Goal: Task Accomplishment & Management: Complete application form

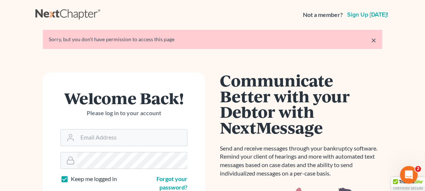
type input "[EMAIL_ADDRESS][DOMAIN_NAME]"
click at [374, 39] on link "×" at bounding box center [373, 40] width 5 height 9
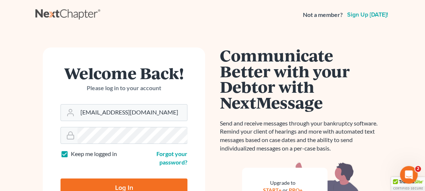
click at [148, 182] on input "Log In" at bounding box center [123, 188] width 127 height 18
type input "Thinking..."
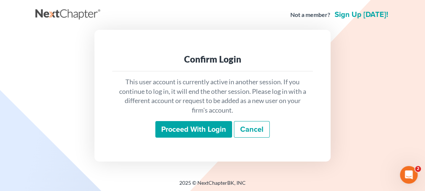
scroll to position [1, 0]
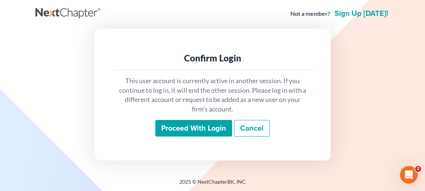
click at [216, 128] on input "Proceed with login" at bounding box center [193, 128] width 77 height 17
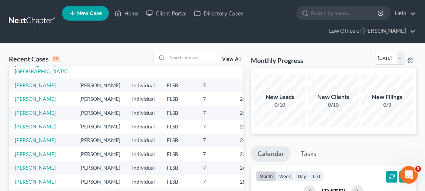
scroll to position [171, 0]
click at [28, 123] on link "[PERSON_NAME]" at bounding box center [35, 126] width 41 height 6
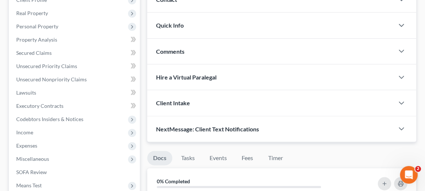
scroll to position [124, 0]
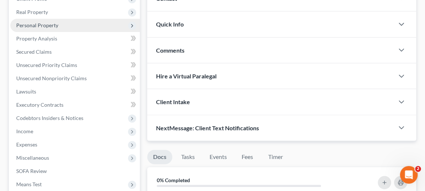
click at [50, 26] on span "Personal Property" at bounding box center [37, 25] width 42 height 6
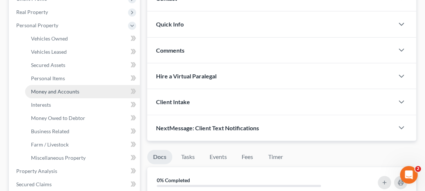
click at [51, 91] on span "Money and Accounts" at bounding box center [55, 91] width 48 height 6
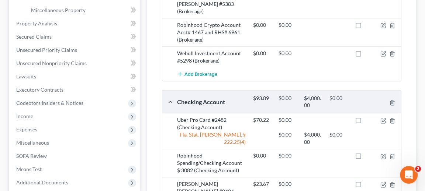
scroll to position [208, 0]
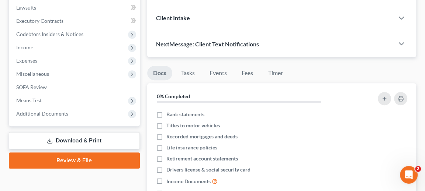
scroll to position [124, 0]
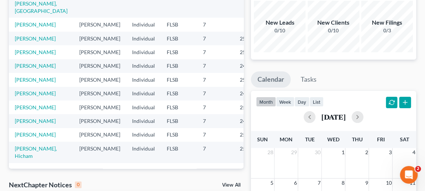
scroll to position [118, 0]
click at [26, 45] on td "[PERSON_NAME]" at bounding box center [41, 39] width 65 height 14
click at [19, 42] on link "[PERSON_NAME]" at bounding box center [35, 38] width 41 height 6
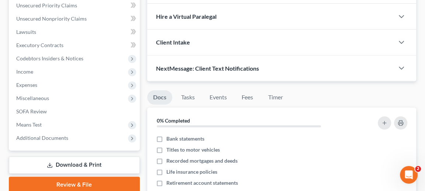
scroll to position [105, 0]
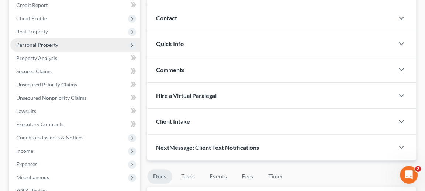
click at [48, 45] on span "Personal Property" at bounding box center [37, 45] width 42 height 6
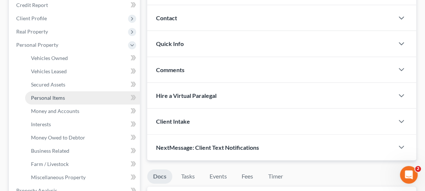
click at [53, 97] on span "Personal Items" at bounding box center [48, 98] width 34 height 6
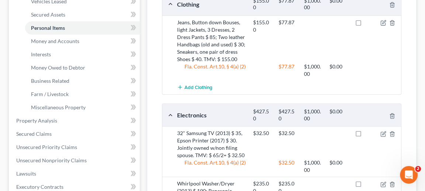
scroll to position [179, 0]
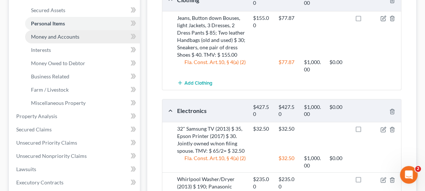
click at [57, 37] on span "Money and Accounts" at bounding box center [55, 37] width 48 height 6
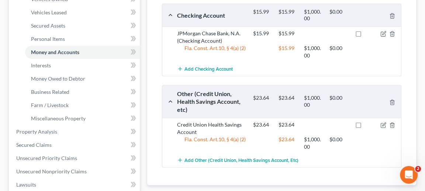
scroll to position [166, 0]
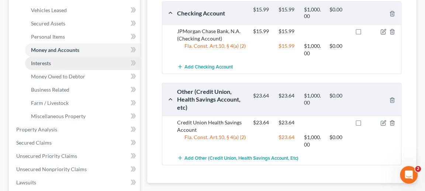
click at [50, 65] on span "Interests" at bounding box center [41, 63] width 20 height 6
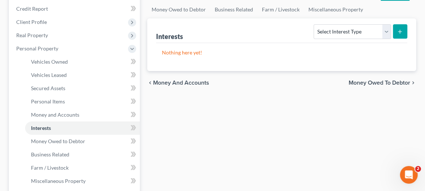
scroll to position [103, 0]
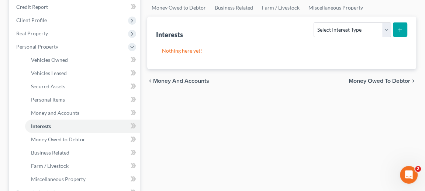
click at [379, 101] on div "Vehicles Owned Vehicles Leased Secured Assets Personal Items Money and Accounts…" at bounding box center [281, 194] width 276 height 426
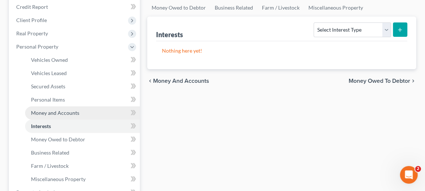
click at [54, 112] on span "Money and Accounts" at bounding box center [55, 113] width 48 height 6
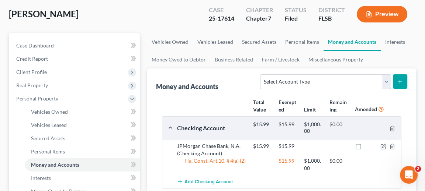
scroll to position [50, 0]
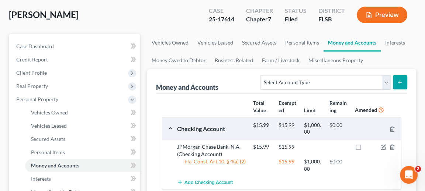
scroll to position [103, 0]
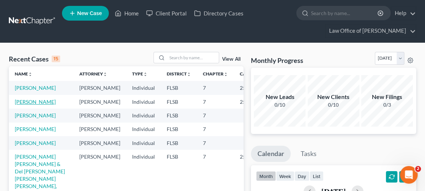
click at [25, 105] on link "[PERSON_NAME]" at bounding box center [35, 102] width 41 height 6
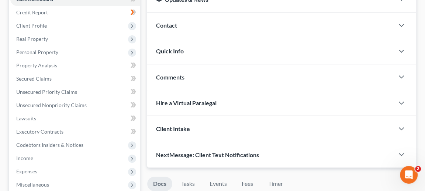
scroll to position [96, 0]
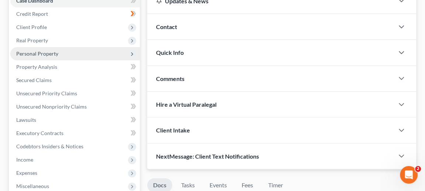
click at [37, 53] on span "Personal Property" at bounding box center [37, 53] width 42 height 6
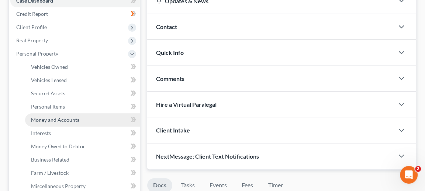
click at [60, 119] on span "Money and Accounts" at bounding box center [55, 120] width 48 height 6
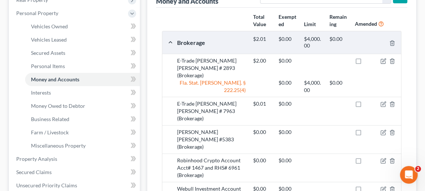
scroll to position [135, 0]
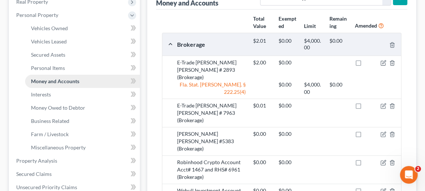
click at [56, 80] on span "Money and Accounts" at bounding box center [55, 81] width 48 height 6
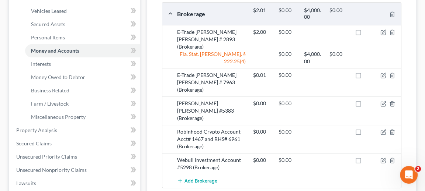
scroll to position [159, 0]
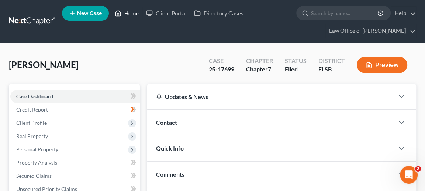
click at [129, 14] on link "Home" at bounding box center [126, 13] width 31 height 13
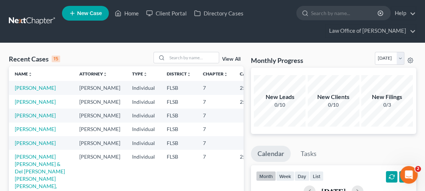
click at [51, 122] on td "[PERSON_NAME]" at bounding box center [41, 116] width 65 height 14
click at [34, 119] on link "[PERSON_NAME]" at bounding box center [35, 115] width 41 height 6
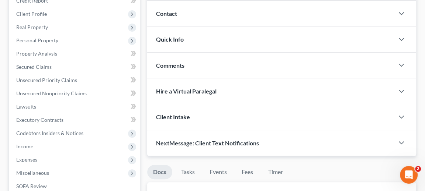
scroll to position [108, 0]
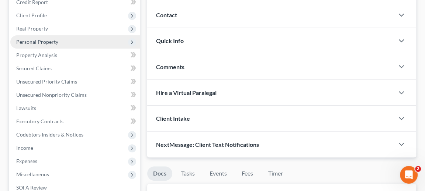
click at [55, 40] on span "Personal Property" at bounding box center [37, 42] width 42 height 6
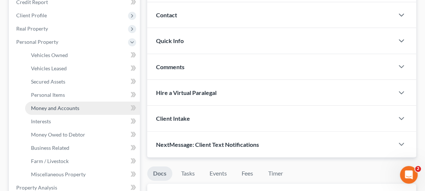
click at [56, 107] on span "Money and Accounts" at bounding box center [55, 108] width 48 height 6
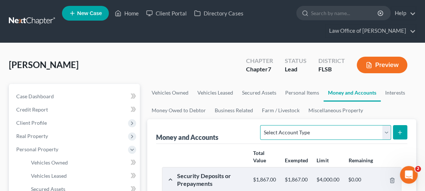
click at [387, 133] on select "Select Account Type Brokerage Cash on Hand Certificates of Deposit Checking Acc…" at bounding box center [325, 132] width 130 height 15
click at [262, 125] on select "Select Account Type Brokerage Cash on Hand Certificates of Deposit Checking Acc…" at bounding box center [325, 132] width 130 height 15
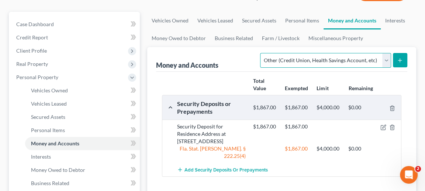
scroll to position [73, 0]
click at [387, 57] on select "Select Account Type Brokerage Cash on Hand Certificates of Deposit Checking Acc…" at bounding box center [325, 60] width 130 height 15
select select "checking"
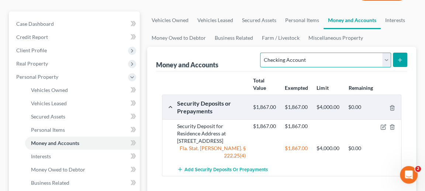
click at [262, 53] on select "Select Account Type Brokerage Cash on Hand Certificates of Deposit Checking Acc…" at bounding box center [325, 60] width 130 height 15
click at [387, 59] on select "Select Account Type Brokerage Cash on Hand Certificates of Deposit Checking Acc…" at bounding box center [325, 60] width 130 height 15
click at [262, 53] on select "Select Account Type Brokerage Cash on Hand Certificates of Deposit Checking Acc…" at bounding box center [325, 60] width 130 height 15
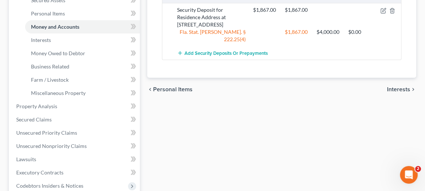
scroll to position [188, 0]
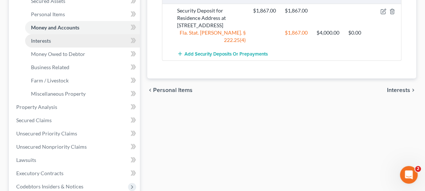
click at [37, 40] on span "Interests" at bounding box center [41, 41] width 20 height 6
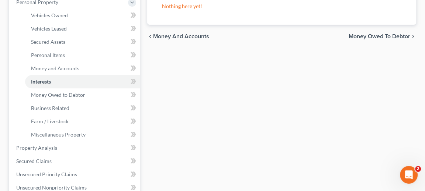
scroll to position [139, 0]
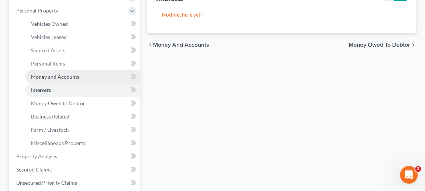
click at [57, 76] on span "Money and Accounts" at bounding box center [55, 77] width 48 height 6
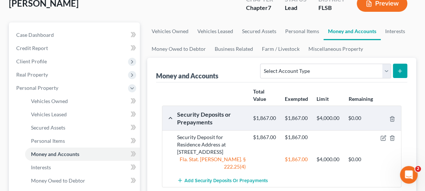
scroll to position [85, 0]
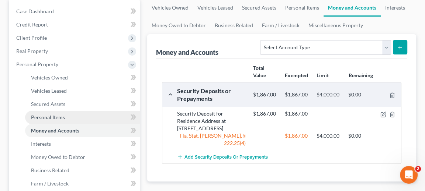
click at [47, 117] on span "Personal Items" at bounding box center [48, 117] width 34 height 6
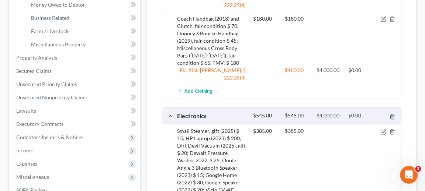
scroll to position [266, 0]
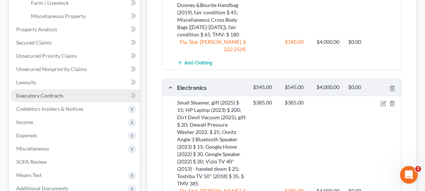
click at [55, 100] on link "Executory Contracts" at bounding box center [74, 95] width 129 height 13
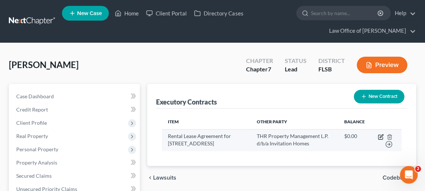
click at [379, 136] on icon "button" at bounding box center [380, 137] width 6 height 6
select select "3"
select select "9"
select select "3"
select select "0"
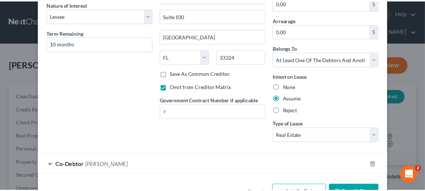
scroll to position [96, 0]
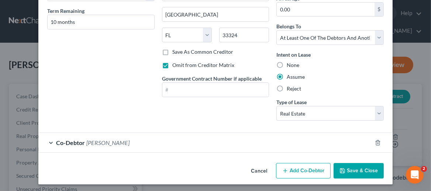
click at [360, 168] on button "Save & Close" at bounding box center [358, 170] width 50 height 15
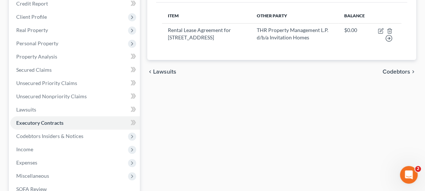
scroll to position [102, 0]
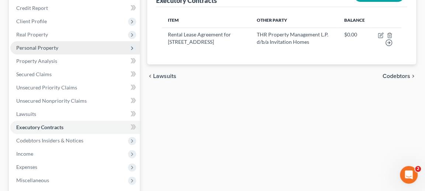
click at [22, 46] on span "Personal Property" at bounding box center [37, 48] width 42 height 6
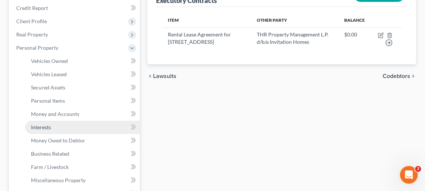
click at [49, 128] on span "Interests" at bounding box center [41, 127] width 20 height 6
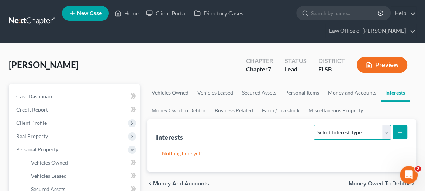
click at [385, 131] on select "Select Interest Type 401K Annuity Bond Education IRA Government Bond Government…" at bounding box center [351, 132] width 77 height 15
click at [404, 145] on div "Nothing here yet!" at bounding box center [281, 158] width 251 height 28
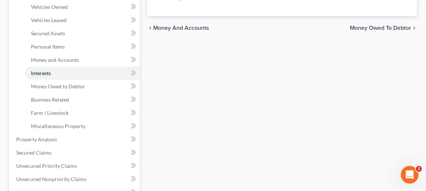
scroll to position [157, 0]
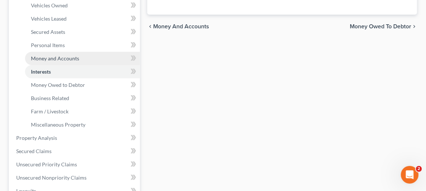
click at [54, 59] on span "Money and Accounts" at bounding box center [55, 58] width 48 height 6
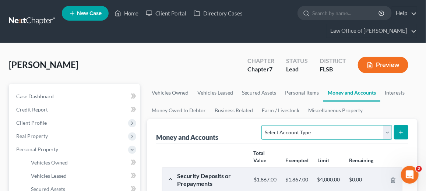
click at [388, 130] on select "Select Account Type Brokerage Cash on Hand Certificates of Deposit Checking Acc…" at bounding box center [327, 132] width 130 height 15
select select "security_deposits"
click at [264, 125] on select "Select Account Type Brokerage Cash on Hand Certificates of Deposit Checking Acc…" at bounding box center [327, 132] width 130 height 15
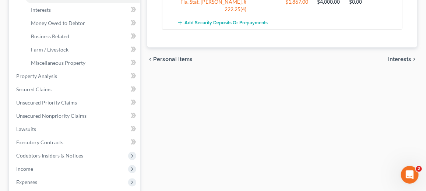
scroll to position [135, 0]
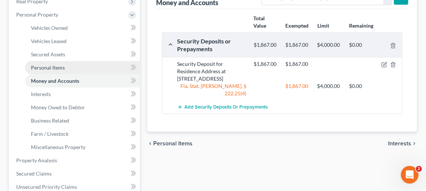
click at [44, 66] on span "Personal Items" at bounding box center [48, 68] width 34 height 6
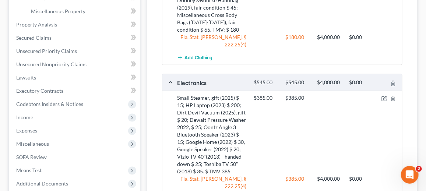
scroll to position [261, 0]
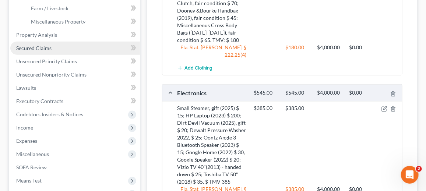
click at [30, 45] on span "Secured Claims" at bounding box center [33, 48] width 35 height 6
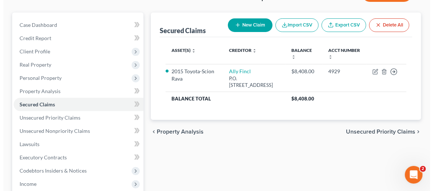
scroll to position [72, 0]
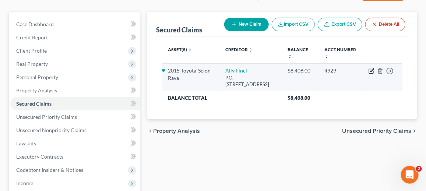
click at [369, 68] on icon "button" at bounding box center [372, 71] width 6 height 6
select select "24"
select select "8"
select select "2"
select select "0"
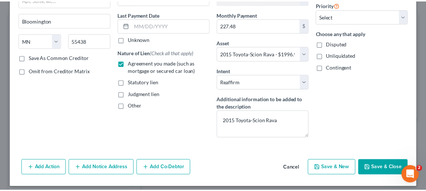
scroll to position [93, 0]
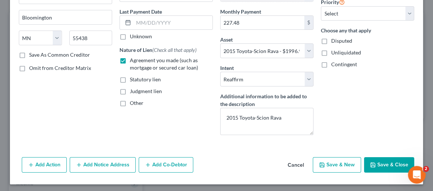
drag, startPoint x: 382, startPoint y: 161, endPoint x: 377, endPoint y: 159, distance: 5.1
click at [381, 161] on button "Save & Close" at bounding box center [389, 164] width 50 height 15
select select
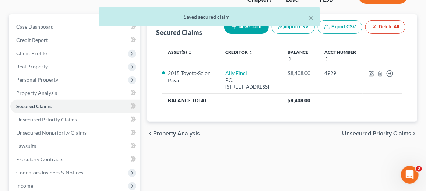
scroll to position [59, 0]
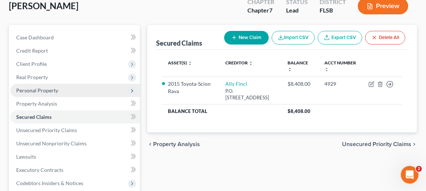
click at [58, 89] on span "Personal Property" at bounding box center [75, 90] width 130 height 13
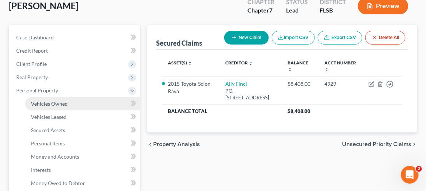
click at [63, 101] on span "Vehicles Owned" at bounding box center [49, 104] width 37 height 6
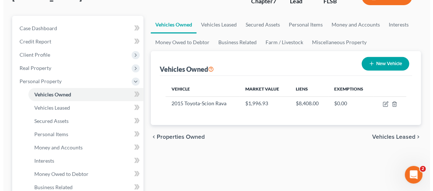
scroll to position [105, 0]
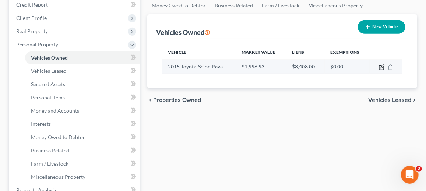
click at [381, 65] on icon "button" at bounding box center [382, 68] width 6 height 6
select select "0"
select select "11"
select select "2"
select select "0"
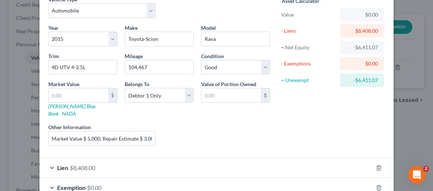
scroll to position [41, 0]
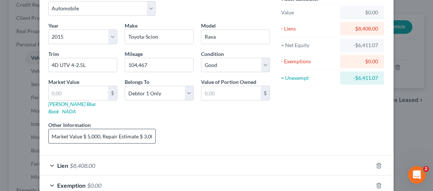
click at [149, 129] on input "Market Value $ 5,000, Repair Estimate $ 3,003.07" at bounding box center [102, 136] width 107 height 14
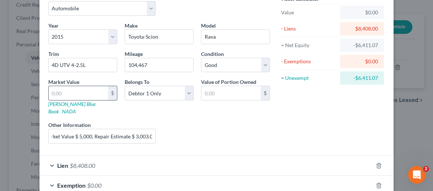
click at [56, 92] on input "text" at bounding box center [78, 93] width 59 height 14
type input "1"
type input "1.00"
type input "19"
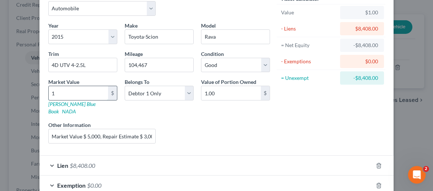
type input "19.00"
type input "199"
type input "199.00"
type input "1997"
type input "1,997.00"
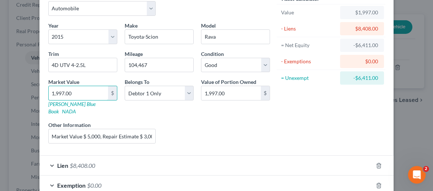
type input "1,997.00"
click at [219, 121] on div "Liens Select" at bounding box center [216, 132] width 115 height 22
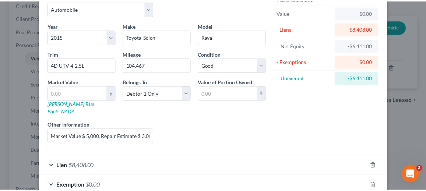
scroll to position [76, 0]
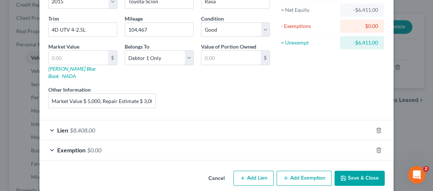
click at [369, 171] on button "Save & Close" at bounding box center [359, 178] width 50 height 15
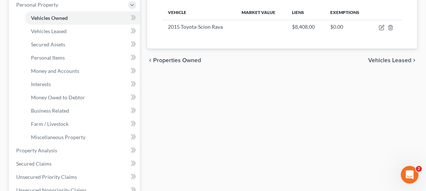
scroll to position [143, 0]
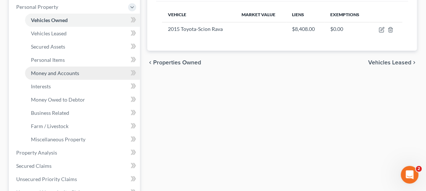
click at [53, 73] on span "Money and Accounts" at bounding box center [55, 73] width 48 height 6
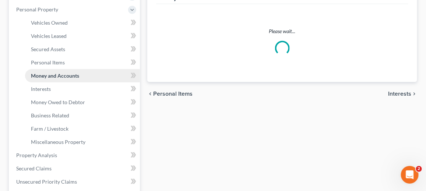
click at [53, 73] on ul "Vehicles Owned Vehicles Leased Machinery and Vehicles Office Related" at bounding box center [75, 82] width 130 height 133
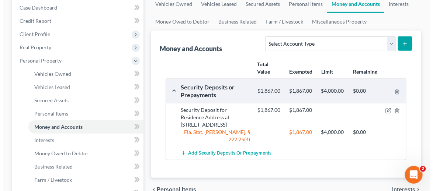
scroll to position [90, 0]
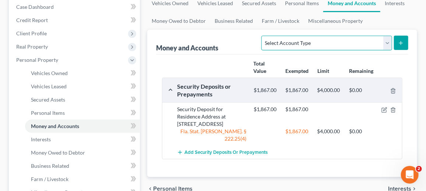
click at [387, 43] on select "Select Account Type Brokerage Cash on Hand Certificates of Deposit Checking Acc…" at bounding box center [327, 43] width 130 height 15
select select "checking"
click at [264, 36] on select "Select Account Type Brokerage Cash on Hand Certificates of Deposit Checking Acc…" at bounding box center [327, 43] width 130 height 15
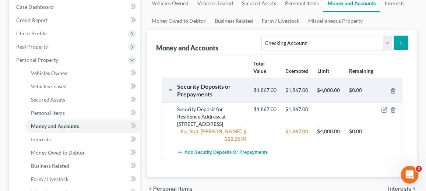
click at [405, 43] on button "submit" at bounding box center [401, 43] width 14 height 14
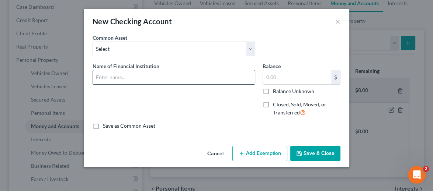
click at [120, 77] on input "text" at bounding box center [174, 77] width 162 height 14
type input "Venmo"
click at [276, 74] on input "text" at bounding box center [297, 77] width 68 height 14
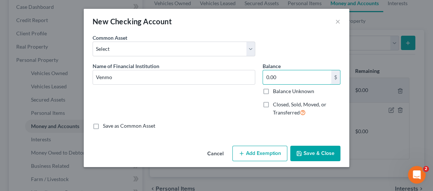
type input "0.00"
click at [331, 153] on button "Save & Close" at bounding box center [315, 153] width 50 height 15
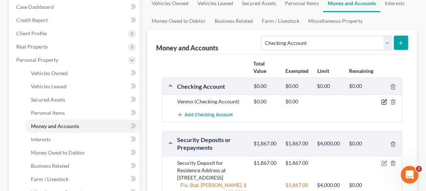
click at [385, 101] on icon "button" at bounding box center [385, 102] width 6 height 6
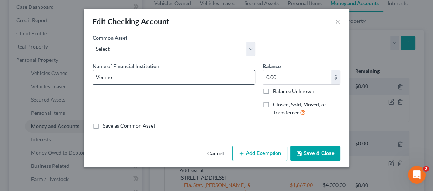
click at [115, 76] on input "Venmo" at bounding box center [174, 77] width 162 height 14
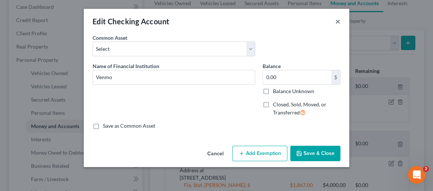
click at [338, 21] on button "×" at bounding box center [337, 21] width 5 height 9
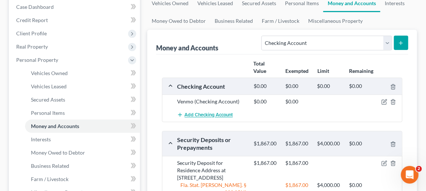
click at [206, 114] on span "Add Checking Account" at bounding box center [209, 115] width 48 height 6
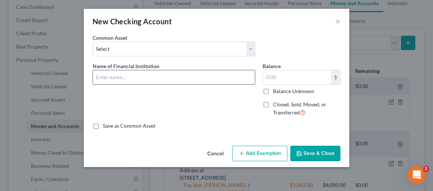
drag, startPoint x: 107, startPoint y: 78, endPoint x: 113, endPoint y: 74, distance: 7.4
click at [109, 79] on input "text" at bounding box center [174, 77] width 162 height 14
click at [116, 75] on input "text" at bounding box center [174, 77] width 162 height 14
click at [138, 74] on input "JPChase Morgan" at bounding box center [174, 77] width 162 height 14
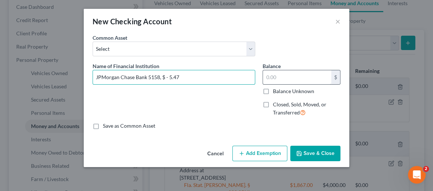
type input "JPMorgan Chase Bank 5158, $ - 5.47"
click at [281, 76] on input "text" at bounding box center [297, 77] width 68 height 14
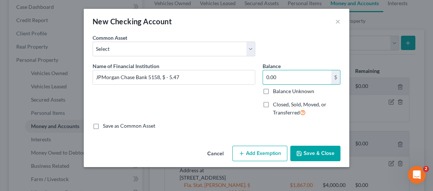
type input "0.00"
click at [262, 151] on button "Add Exemption" at bounding box center [259, 153] width 55 height 15
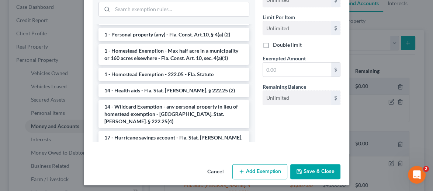
scroll to position [109, 0]
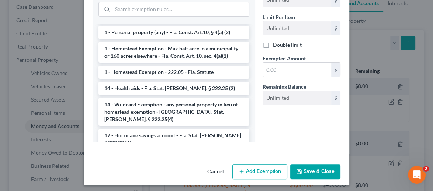
click at [168, 98] on li "14 - Wildcard Exemption - any personal property in lieu of homestead exemption …" at bounding box center [173, 112] width 151 height 28
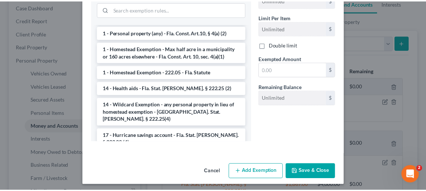
scroll to position [146, 0]
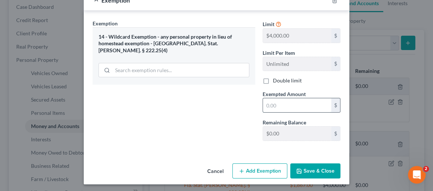
click at [265, 101] on input "text" at bounding box center [297, 105] width 68 height 14
type input "0.00"
click at [320, 170] on button "Save & Close" at bounding box center [315, 171] width 50 height 15
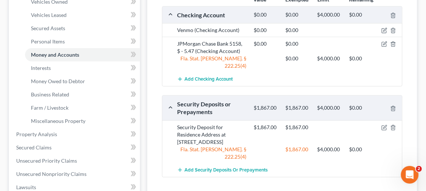
scroll to position [163, 0]
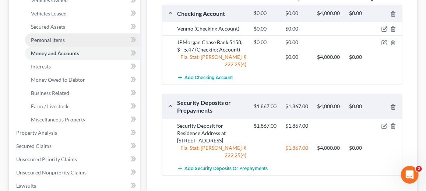
click at [61, 40] on span "Personal Items" at bounding box center [48, 40] width 34 height 6
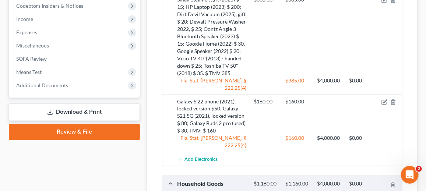
scroll to position [312, 0]
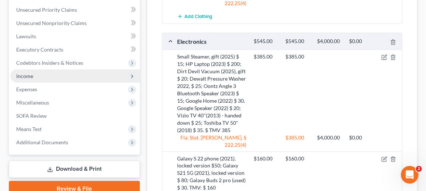
click at [31, 74] on span "Income" at bounding box center [24, 76] width 17 height 6
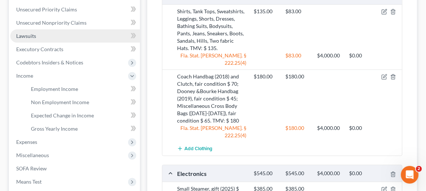
click at [34, 34] on span "Lawsuits" at bounding box center [26, 36] width 20 height 6
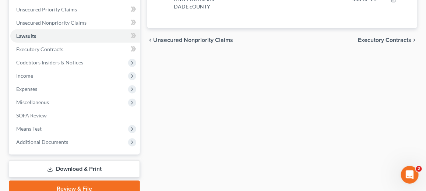
scroll to position [180, 0]
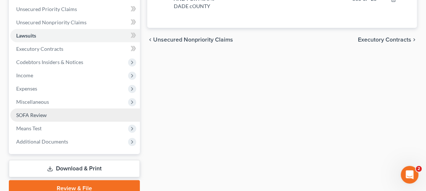
click at [31, 115] on span "SOFA Review" at bounding box center [31, 115] width 31 height 6
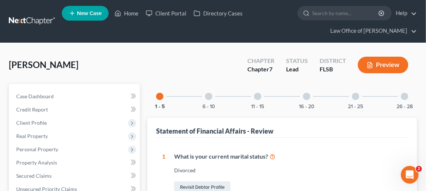
drag, startPoint x: 208, startPoint y: 95, endPoint x: 219, endPoint y: 89, distance: 12.2
click at [209, 94] on div at bounding box center [208, 96] width 7 height 7
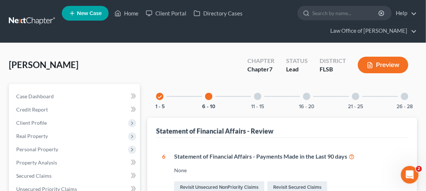
click at [259, 95] on div at bounding box center [257, 96] width 7 height 7
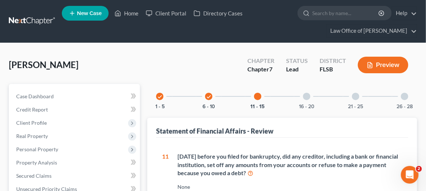
click at [305, 97] on div at bounding box center [306, 96] width 7 height 7
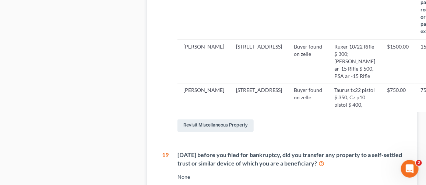
scroll to position [460, 0]
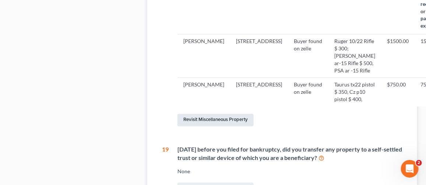
click at [201, 127] on link "Revisit Miscellaneous Property" at bounding box center [216, 120] width 76 height 13
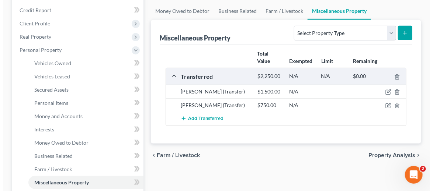
scroll to position [104, 0]
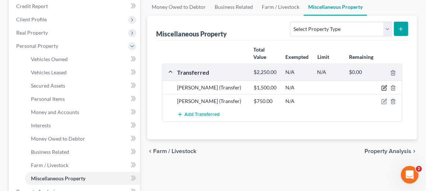
click at [386, 86] on icon "button" at bounding box center [385, 87] width 3 height 3
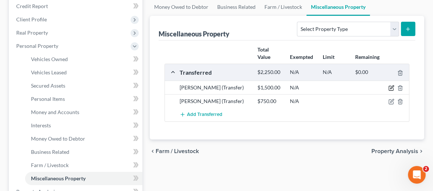
select select "Ordinary (within 2 years)"
select select "9"
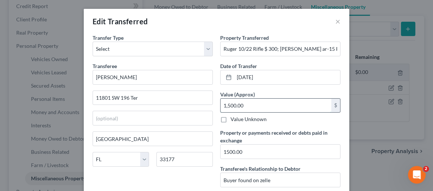
click at [230, 105] on input "1,500.00" at bounding box center [275, 106] width 111 height 14
click at [227, 105] on input "150.00" at bounding box center [275, 106] width 111 height 14
type input "1,550.00"
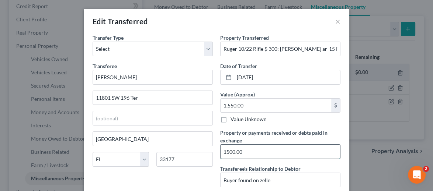
click at [228, 150] on input "1500.00" at bounding box center [279, 152] width 119 height 14
click at [229, 150] on input "1500.00" at bounding box center [279, 152] width 119 height 14
click at [228, 150] on input "1500.00" at bounding box center [279, 152] width 119 height 14
click at [203, 163] on input "33177" at bounding box center [184, 159] width 56 height 15
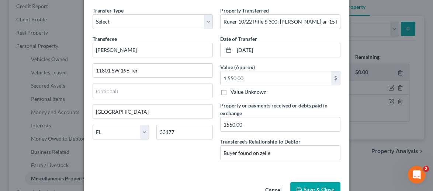
scroll to position [47, 0]
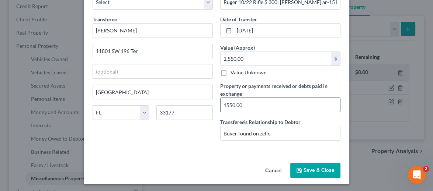
click at [223, 104] on input "1550.00" at bounding box center [279, 105] width 119 height 14
type input "1,550.00"
click at [238, 147] on div "An exemption set must first be selected from the Filing Information section. Tr…" at bounding box center [216, 73] width 265 height 173
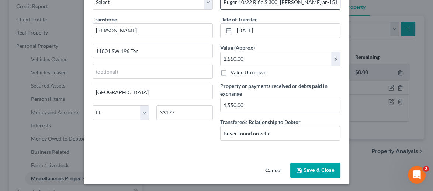
click at [334, 6] on input "Ruger 10/22 Rifle $ 300; Anderson ar-15 Rifle $ 500, PSA ar -15 Rifle" at bounding box center [279, 2] width 119 height 14
click at [334, 2] on input "Ruger 10/22 Rifle $ 300; Anderson ar-15 Rifle $ 500, PSA ar -15 Rifle" at bounding box center [279, 2] width 119 height 14
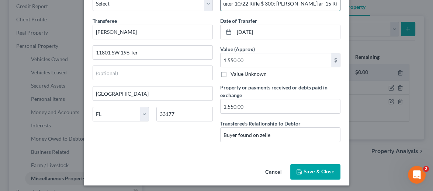
click at [302, 7] on input "Ruger 10/22 Rifle $ 300; Anderson ar-15 Rifle $ 500, PSA ar -15 Rifle" at bounding box center [279, 4] width 119 height 14
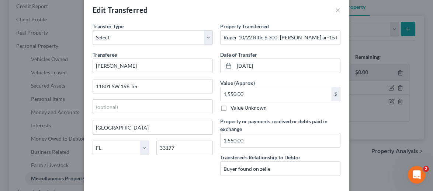
scroll to position [11, 0]
click at [316, 39] on input "Ruger 10/22 Rifle $ 300; Anderson ar-15 Rifle $ 500, PSA ar -15 Rifle" at bounding box center [279, 38] width 119 height 14
click at [329, 37] on input "Ruger 10/22 Rifle $ 300; Anderson ar-15 Rifle $ 500, PSA ar -15 Rifle" at bounding box center [279, 38] width 119 height 14
click at [284, 36] on input "Ruger 10/22 Rifle $ 300; Anderson ar-15 Rifle $ 500, PSA ar -15 Rifle" at bounding box center [279, 38] width 119 height 14
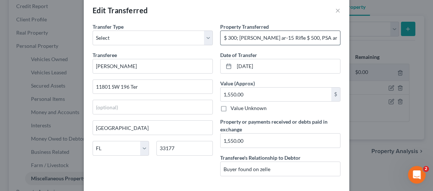
click at [236, 38] on input "Ruger 10/22 Rifle $ 300; Anderson ar-15 Rifle $ 500, PSA ar -15 Rifle" at bounding box center [279, 38] width 119 height 14
click at [288, 38] on input "Ruger 10/22 Rifle $ 300; Anderson ar-15 Rifle $ 500, PSA ar -15 Rifle" at bounding box center [279, 38] width 119 height 14
click at [226, 38] on input "Ruger 10/22 Rifle $ 300; Anderson ar-15 Rifle $500, PSA ar -15 Rifle" at bounding box center [279, 38] width 119 height 14
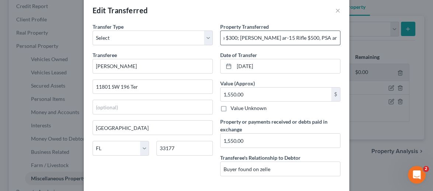
click at [334, 36] on input "Ruger 10/22 Rifle $300; Anderson ar-15 Rifle $500, PSA ar -15 Rifle" at bounding box center [279, 38] width 119 height 14
type input "Ruger 10/22 Rifle $300; [PERSON_NAME] ar-15 Rifle $500, PSA ar -15 Rifle $750"
click at [324, 46] on div "Property Transferred * Ruger 10/22 Rifle $300; Anderson ar-15 Rifle $500, PSA a…" at bounding box center [280, 103] width 128 height 160
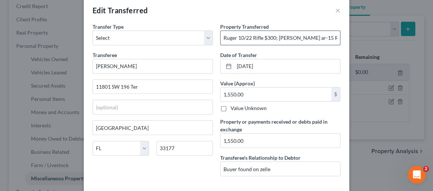
click at [226, 37] on input "Ruger 10/22 Rifle $300; [PERSON_NAME] ar-15 Rifle $500, PSA ar -15 Rifle $750" at bounding box center [279, 38] width 119 height 14
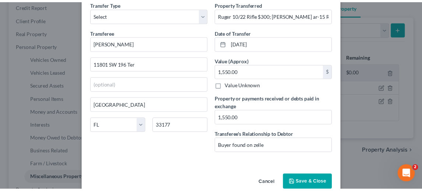
scroll to position [47, 0]
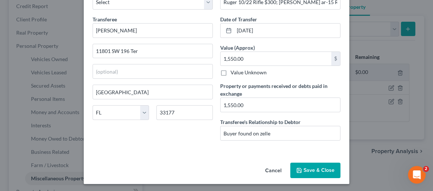
click at [310, 166] on button "Save & Close" at bounding box center [315, 170] width 50 height 15
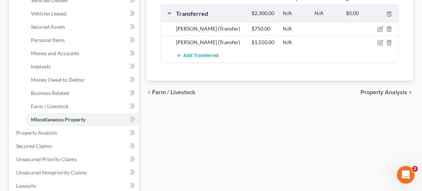
scroll to position [230, 0]
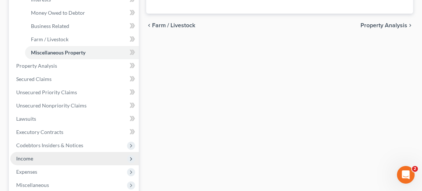
click at [34, 157] on span "Income" at bounding box center [74, 158] width 129 height 13
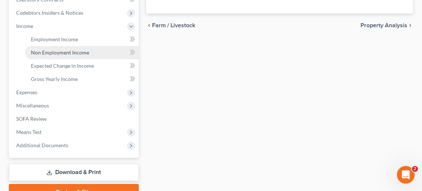
click at [57, 51] on span "Non Employment Income" at bounding box center [60, 52] width 58 height 6
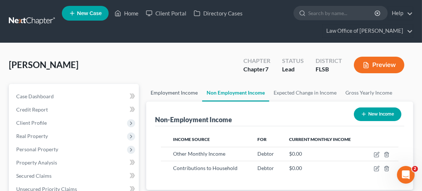
click at [160, 92] on link "Employment Income" at bounding box center [174, 93] width 56 height 18
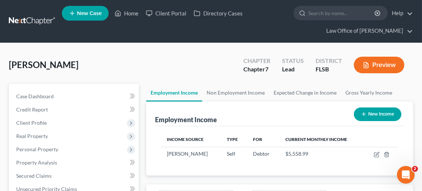
scroll to position [118, 252]
click at [234, 94] on link "Non Employment Income" at bounding box center [235, 93] width 67 height 18
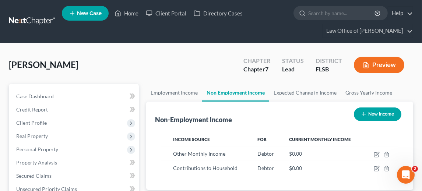
scroll to position [118, 252]
click at [299, 92] on link "Expected Change in Income" at bounding box center [305, 93] width 72 height 18
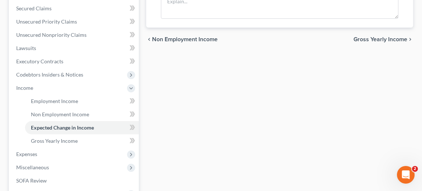
scroll to position [176, 0]
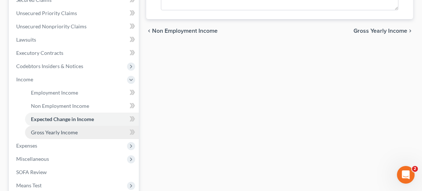
click at [53, 132] on span "Gross Yearly Income" at bounding box center [54, 132] width 47 height 6
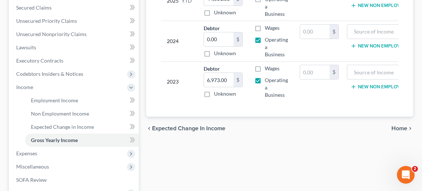
scroll to position [174, 0]
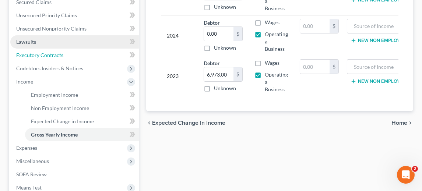
drag, startPoint x: 64, startPoint y: 55, endPoint x: 60, endPoint y: 39, distance: 15.5
click at [64, 55] on link "Executory Contracts" at bounding box center [74, 55] width 129 height 13
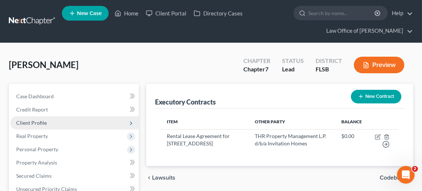
drag, startPoint x: 39, startPoint y: 135, endPoint x: 40, endPoint y: 126, distance: 8.9
click at [39, 135] on span "Real Property" at bounding box center [32, 136] width 32 height 6
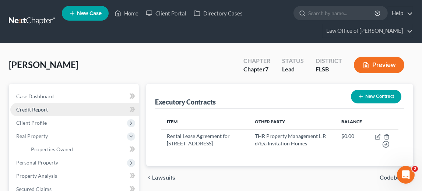
click at [42, 109] on span "Credit Report" at bounding box center [32, 110] width 32 height 6
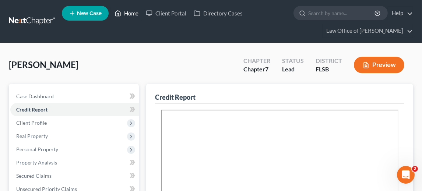
click at [136, 14] on link "Home" at bounding box center [126, 13] width 31 height 13
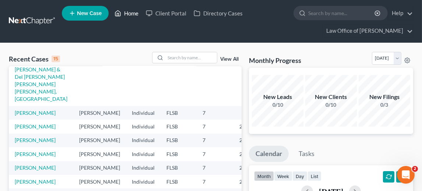
scroll to position [185, 0]
click at [29, 147] on td "[PERSON_NAME]" at bounding box center [41, 154] width 65 height 14
click at [24, 151] on link "[PERSON_NAME]" at bounding box center [35, 154] width 41 height 6
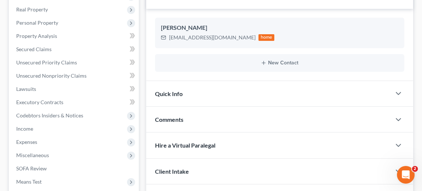
scroll to position [129, 0]
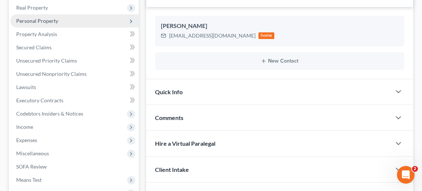
click at [42, 18] on span "Personal Property" at bounding box center [37, 21] width 42 height 6
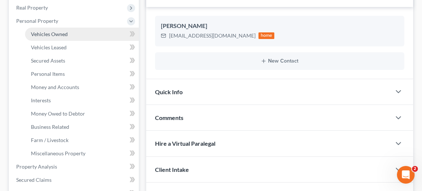
click at [52, 33] on span "Vehicles Owned" at bounding box center [49, 34] width 37 height 6
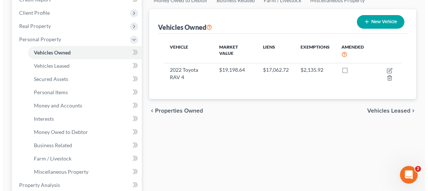
scroll to position [118, 0]
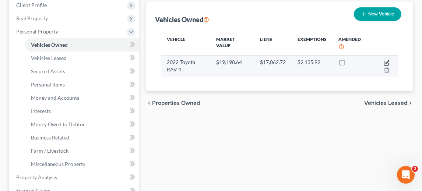
click at [388, 62] on icon "button" at bounding box center [387, 63] width 6 height 6
select select "0"
select select "4"
select select "2"
select select "0"
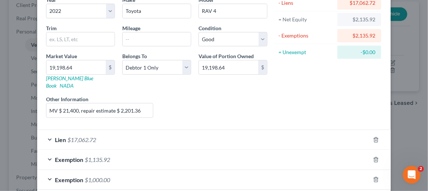
scroll to position [83, 0]
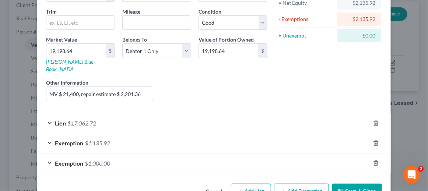
drag, startPoint x: 199, startPoint y: 86, endPoint x: 233, endPoint y: 86, distance: 33.5
click at [200, 86] on div "Liens Select" at bounding box center [214, 90] width 115 height 22
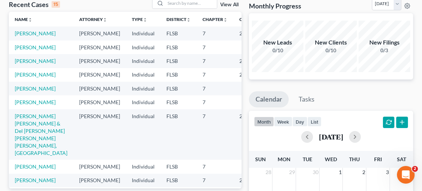
scroll to position [58, 0]
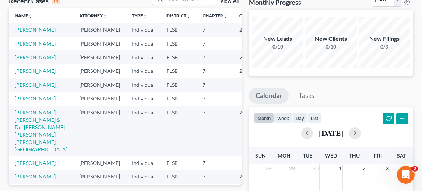
click at [20, 47] on link "[PERSON_NAME]" at bounding box center [35, 44] width 41 height 6
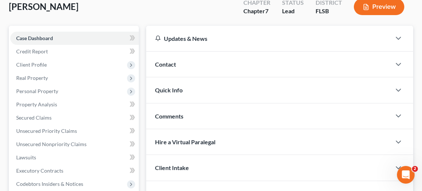
scroll to position [59, 0]
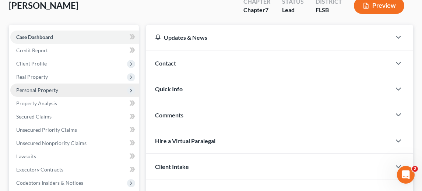
click at [47, 88] on span "Personal Property" at bounding box center [37, 90] width 42 height 6
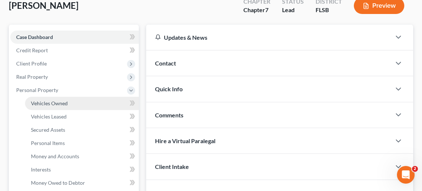
click at [49, 101] on span "Vehicles Owned" at bounding box center [49, 103] width 37 height 6
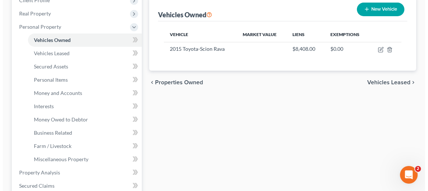
scroll to position [102, 0]
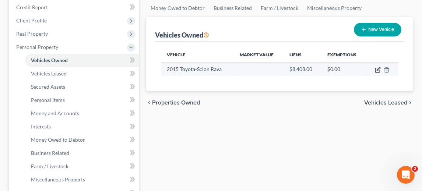
click at [378, 68] on icon "button" at bounding box center [378, 68] width 3 height 3
select select "0"
select select "11"
select select "2"
select select "0"
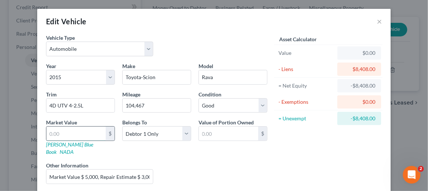
click at [80, 133] on input "text" at bounding box center [75, 134] width 59 height 14
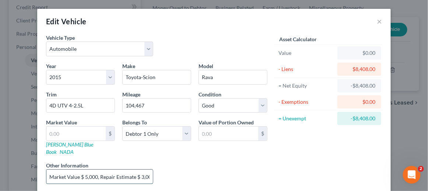
click at [148, 170] on input "Market Value $ 5,000, Repair Estimate $ 3,003.07" at bounding box center [99, 177] width 107 height 14
click at [147, 170] on input "Market Value $ 5,000, Repair Estimate $ 3,003.07" at bounding box center [99, 177] width 107 height 14
click at [69, 135] on input "text" at bounding box center [75, 134] width 59 height 14
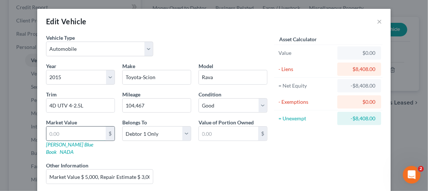
type input "1"
type input "1.00"
type input "19"
type input "19.00"
type input "199"
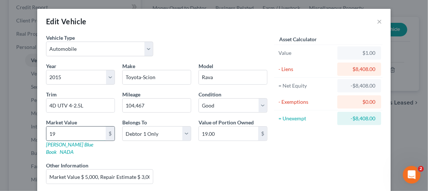
type input "199.00"
type input "1997"
type input "1,997.00"
click at [233, 169] on div "Liens Select" at bounding box center [214, 173] width 115 height 22
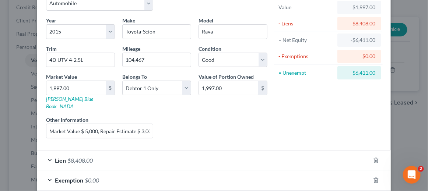
scroll to position [76, 0]
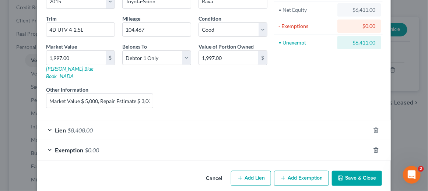
click at [368, 171] on button "Save & Close" at bounding box center [357, 178] width 50 height 15
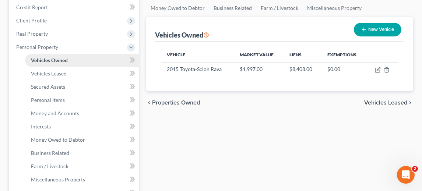
click at [54, 59] on span "Vehicles Owned" at bounding box center [49, 60] width 37 height 6
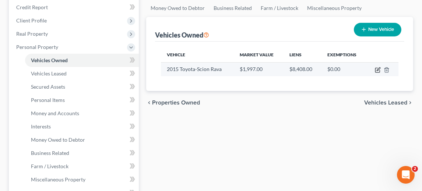
drag, startPoint x: 378, startPoint y: 70, endPoint x: 374, endPoint y: 68, distance: 4.3
click at [377, 69] on icon "button" at bounding box center [378, 70] width 6 height 6
select select "0"
select select "11"
select select "2"
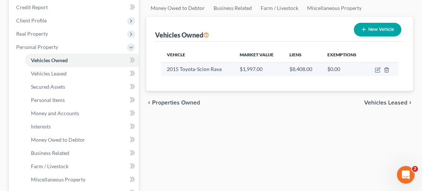
select select "0"
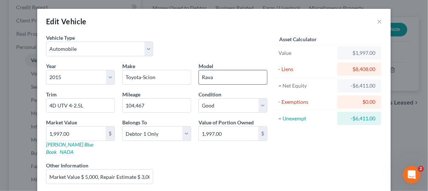
click at [211, 76] on input "Rava" at bounding box center [233, 77] width 68 height 14
type input "Rav4"
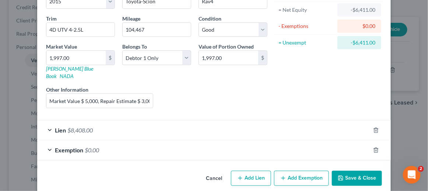
click at [357, 171] on button "Save & Close" at bounding box center [357, 178] width 50 height 15
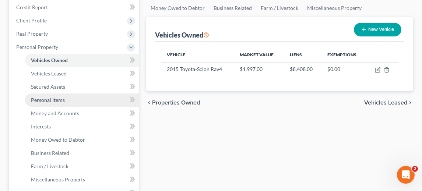
click at [56, 101] on span "Personal Items" at bounding box center [48, 100] width 34 height 6
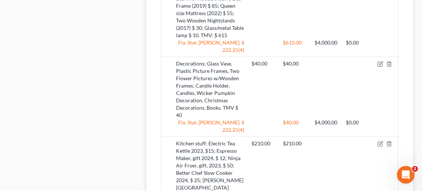
scroll to position [719, 0]
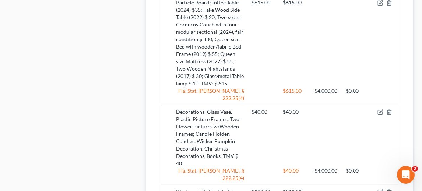
scroll to position [102, 0]
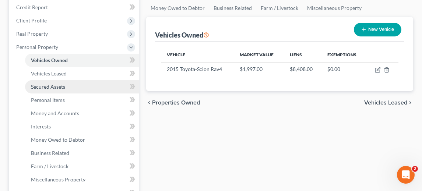
click at [65, 88] on link "Secured Assets" at bounding box center [82, 86] width 114 height 13
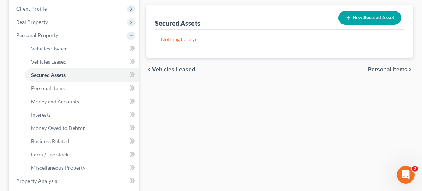
scroll to position [119, 0]
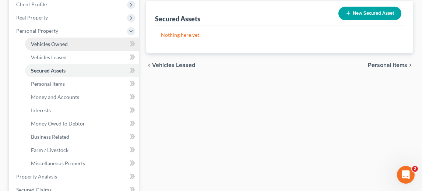
click at [59, 46] on span "Vehicles Owned" at bounding box center [49, 44] width 37 height 6
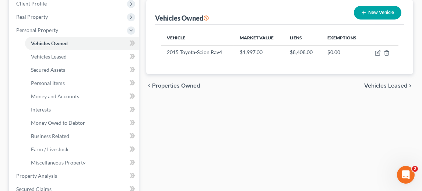
scroll to position [125, 0]
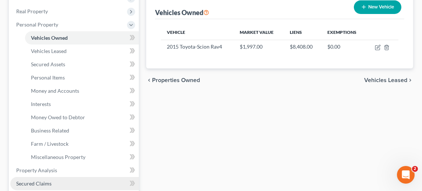
click at [36, 183] on span "Secured Claims" at bounding box center [33, 184] width 35 height 6
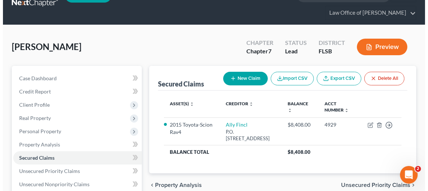
scroll to position [37, 0]
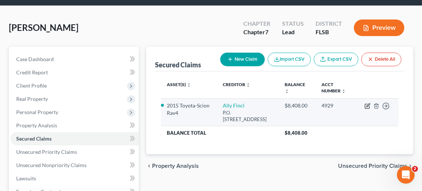
click at [369, 104] on icon "button" at bounding box center [368, 106] width 6 height 6
select select "24"
select select "2"
select select "0"
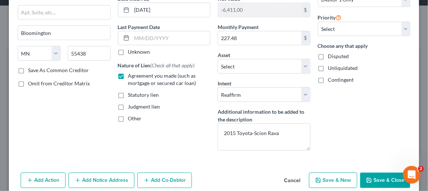
scroll to position [93, 0]
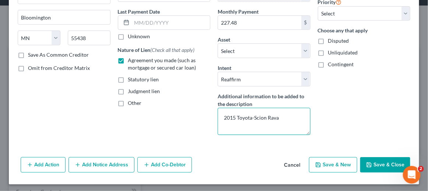
click at [276, 116] on textarea "2015 Toyota-Scion Rava" at bounding box center [264, 121] width 93 height 27
type textarea "2015 Toyota-Scion Rav4"
click at [391, 163] on button "Save & Close" at bounding box center [385, 164] width 50 height 15
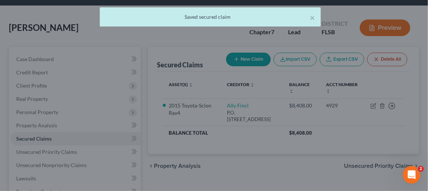
select select "16"
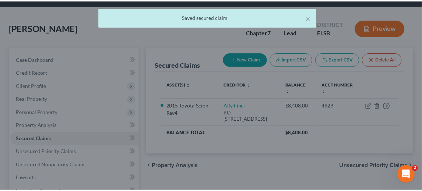
scroll to position [0, 0]
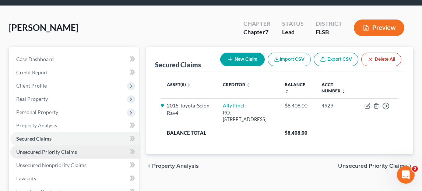
click at [63, 150] on span "Unsecured Priority Claims" at bounding box center [46, 152] width 61 height 6
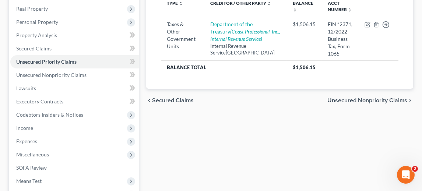
scroll to position [125, 0]
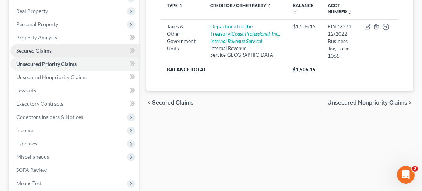
click at [43, 50] on span "Secured Claims" at bounding box center [33, 51] width 35 height 6
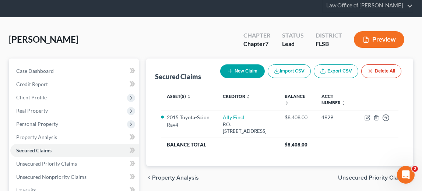
scroll to position [42, 0]
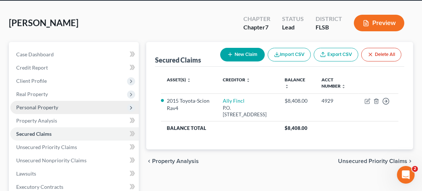
click at [62, 111] on span "Personal Property" at bounding box center [74, 107] width 129 height 13
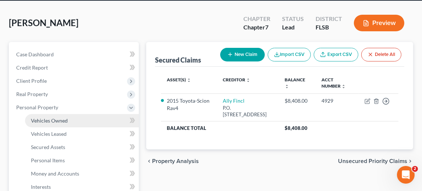
click at [62, 118] on span "Vehicles Owned" at bounding box center [49, 121] width 37 height 6
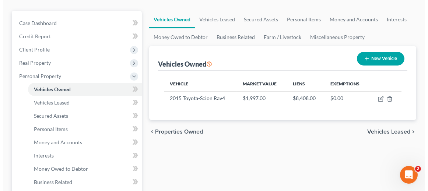
scroll to position [101, 0]
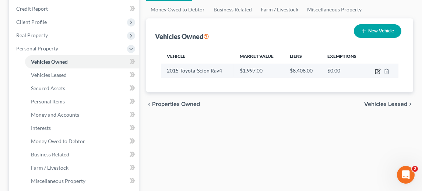
click at [376, 69] on icon "button" at bounding box center [378, 72] width 6 height 6
select select "0"
select select "11"
select select "2"
select select "0"
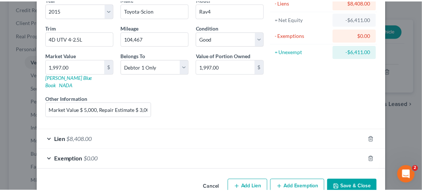
scroll to position [76, 0]
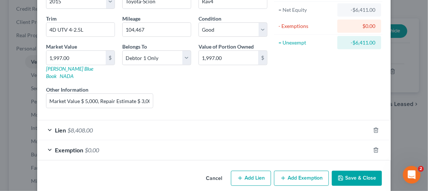
click at [356, 171] on button "Save & Close" at bounding box center [357, 178] width 50 height 15
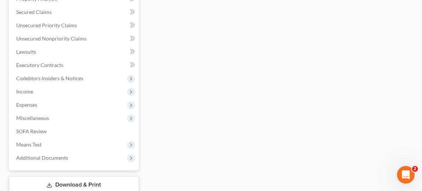
scroll to position [302, 0]
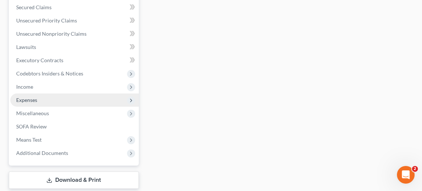
click at [36, 100] on span "Expenses" at bounding box center [26, 100] width 21 height 6
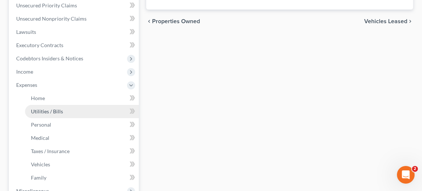
scroll to position [169, 0]
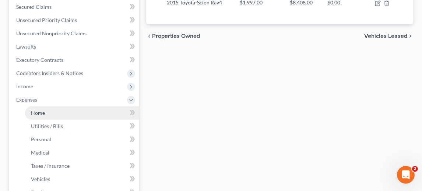
click at [44, 113] on span "Home" at bounding box center [38, 113] width 14 height 6
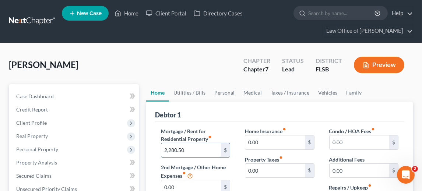
click at [177, 149] on input "2,280.50" at bounding box center [191, 150] width 60 height 14
click at [186, 149] on input "2,280.50" at bounding box center [191, 150] width 60 height 14
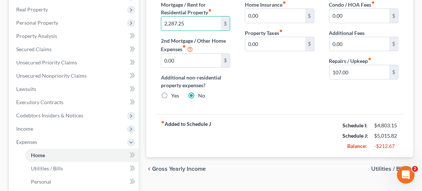
scroll to position [128, 0]
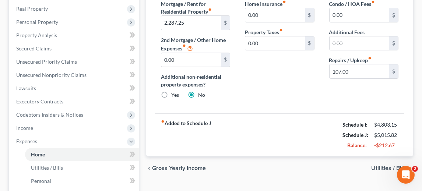
click at [168, 166] on span "Gross Yearly Income" at bounding box center [179, 168] width 54 height 6
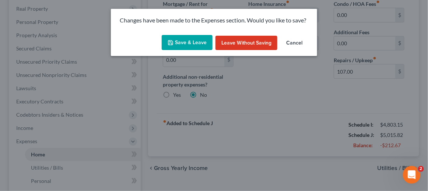
click at [298, 43] on button "Cancel" at bounding box center [294, 43] width 28 height 15
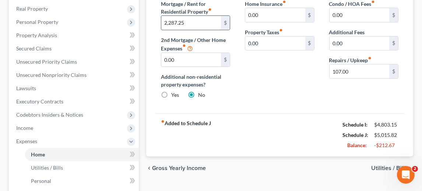
click at [181, 21] on input "2,287.25" at bounding box center [191, 23] width 60 height 14
click at [180, 22] on input "2,287.25" at bounding box center [191, 23] width 60 height 14
click at [184, 20] on input "2,287.25" at bounding box center [191, 23] width 60 height 14
click at [181, 20] on input "2,287.25" at bounding box center [191, 23] width 60 height 14
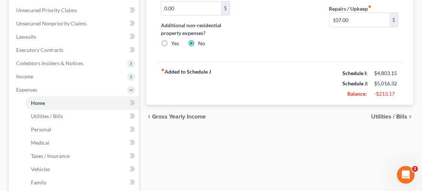
scroll to position [164, 0]
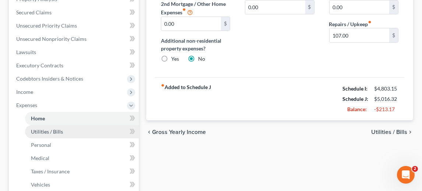
type input "2,287.75"
click at [65, 131] on link "Utilities / Bills" at bounding box center [82, 131] width 114 height 13
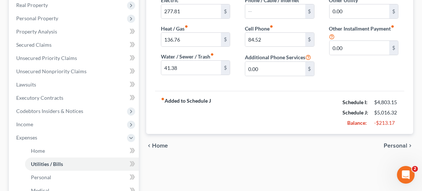
scroll to position [111, 0]
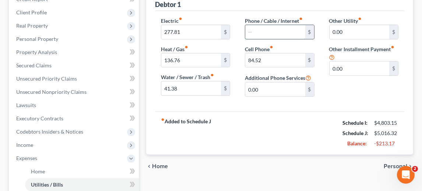
click at [251, 31] on input "text" at bounding box center [275, 32] width 60 height 14
type input "42.50"
click at [255, 116] on div "fiber_manual_record Added to Schedule J Schedule I: $4,803.15 Schedule J: $5,05…" at bounding box center [280, 133] width 250 height 43
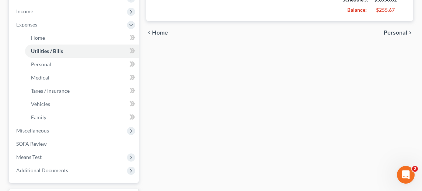
scroll to position [245, 0]
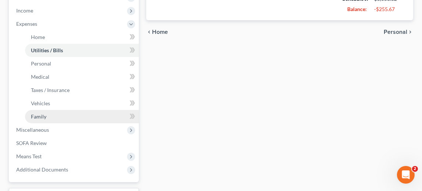
drag, startPoint x: 47, startPoint y: 116, endPoint x: 51, endPoint y: 116, distance: 4.1
click at [47, 116] on link "Family" at bounding box center [82, 116] width 114 height 13
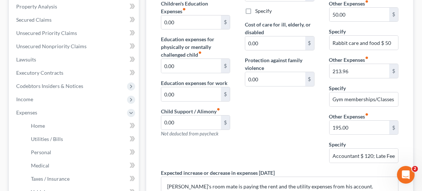
scroll to position [165, 0]
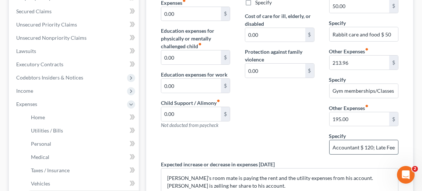
click at [332, 144] on input "Accountant $ 120; Late Fees $ 75" at bounding box center [364, 147] width 69 height 14
click at [391, 33] on input "Rabbit care and food $ 50" at bounding box center [364, 34] width 69 height 14
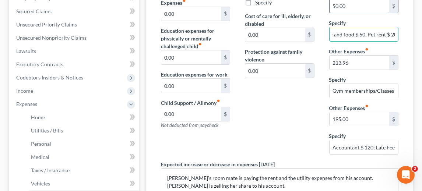
type input "Rabbit care and food $ 50, Pet rent $ 20"
click at [334, 6] on input "50.00" at bounding box center [360, 6] width 60 height 14
click at [335, 5] on input "50.00" at bounding box center [360, 6] width 60 height 14
type input "70.00"
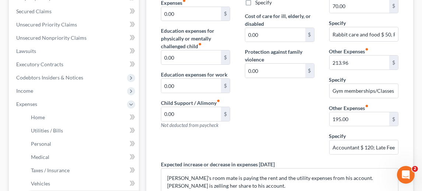
drag, startPoint x: 298, startPoint y: 101, endPoint x: 321, endPoint y: 105, distance: 23.5
click at [299, 102] on div "Contributions to other family members fiber_manual_record 0.00 $ Specify Cost o…" at bounding box center [280, 62] width 84 height 198
click at [397, 90] on input "Gym memberships/Classes $ 143.74; Subscriptions $ 70.22" at bounding box center [364, 91] width 69 height 14
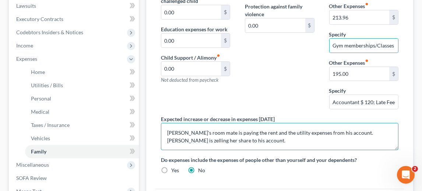
click at [224, 139] on textarea "Debtor's room mate is paying the rent and the utility expenses from his account…" at bounding box center [280, 136] width 238 height 27
click at [223, 140] on textarea "Debtor's room mate is paying the rent and the utility expenses from his account…" at bounding box center [280, 136] width 238 height 27
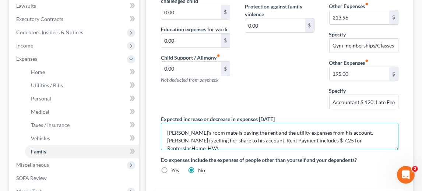
click at [344, 139] on textarea "Debtor's room mate is paying the rent and the utility expenses from his account…" at bounding box center [280, 136] width 238 height 27
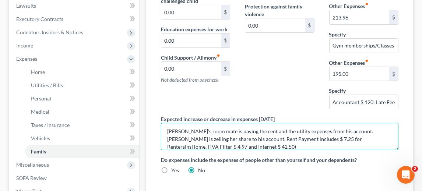
click at [205, 144] on textarea "Debtor's room mate is paying the rent and the utility expenses from his account…" at bounding box center [280, 136] width 238 height 27
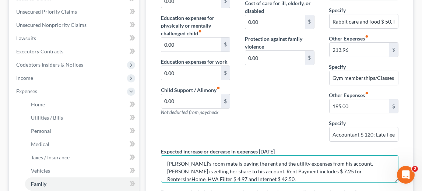
scroll to position [192, 0]
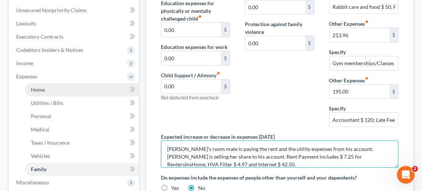
type textarea "Debtor's room mate is paying the rent and the utility expenses from his account…"
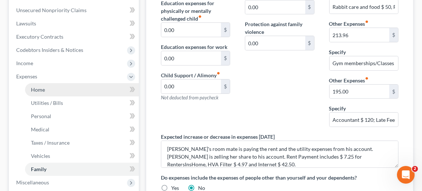
click at [37, 89] on span "Home" at bounding box center [38, 90] width 14 height 6
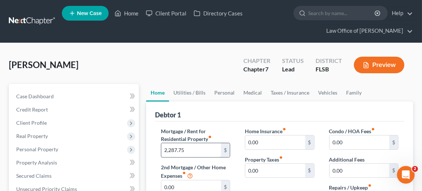
click at [188, 150] on input "2,287.75" at bounding box center [191, 150] width 60 height 14
click at [165, 150] on input "text" at bounding box center [191, 150] width 60 height 14
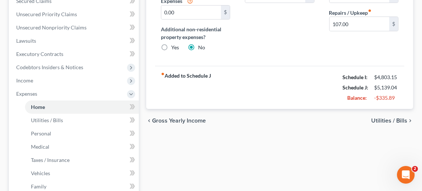
scroll to position [171, 0]
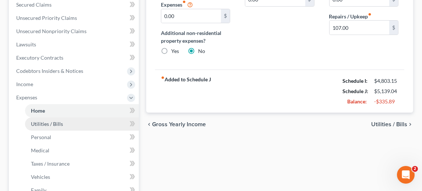
type input "2,347.97"
click at [60, 124] on span "Utilities / Bills" at bounding box center [47, 124] width 32 height 6
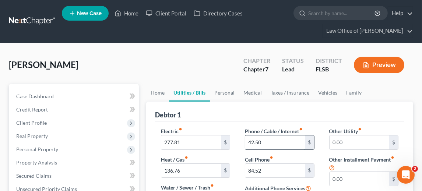
click at [264, 139] on input "42.50" at bounding box center [275, 143] width 60 height 14
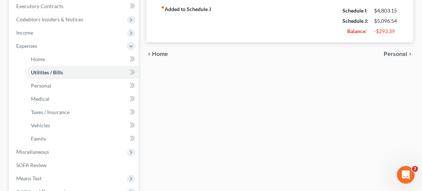
scroll to position [224, 0]
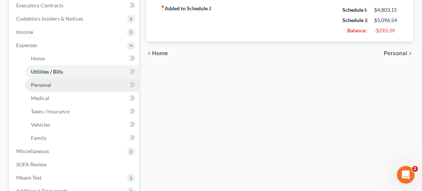
click at [44, 83] on span "Personal" at bounding box center [41, 85] width 20 height 6
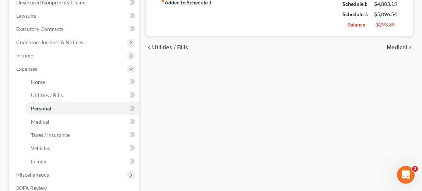
scroll to position [203, 0]
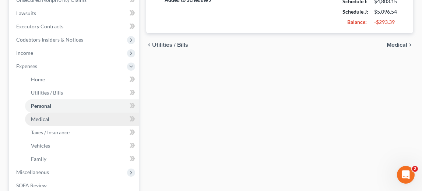
click at [38, 117] on span "Medical" at bounding box center [40, 119] width 18 height 6
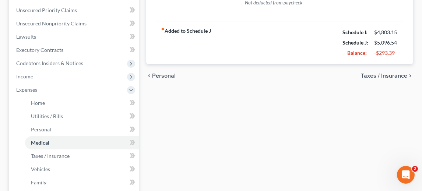
scroll to position [188, 0]
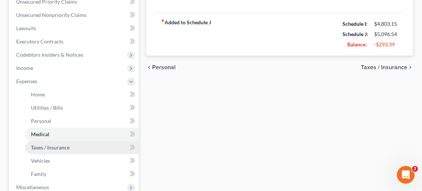
click at [45, 147] on span "Taxes / Insurance" at bounding box center [50, 147] width 39 height 6
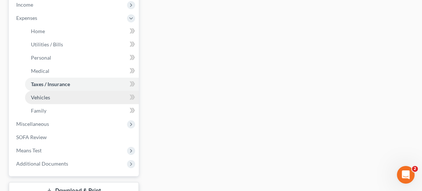
click at [54, 97] on link "Vehicles" at bounding box center [82, 97] width 114 height 13
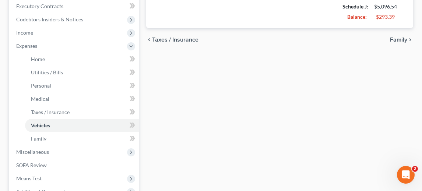
scroll to position [220, 0]
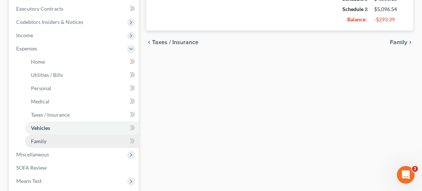
drag, startPoint x: 38, startPoint y: 140, endPoint x: 42, endPoint y: 139, distance: 4.8
click at [38, 140] on span "Family" at bounding box center [38, 141] width 15 height 6
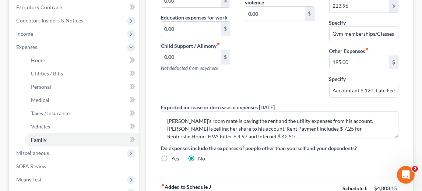
scroll to position [222, 0]
click at [378, 88] on input "Accountant $ 120; Late Fees $ 75" at bounding box center [364, 90] width 69 height 14
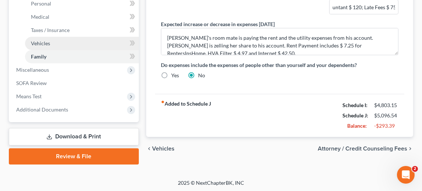
scroll to position [0, 0]
click at [51, 42] on link "Vehicles" at bounding box center [82, 43] width 114 height 13
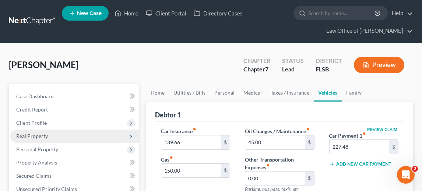
click at [36, 135] on span "Real Property" at bounding box center [32, 136] width 32 height 6
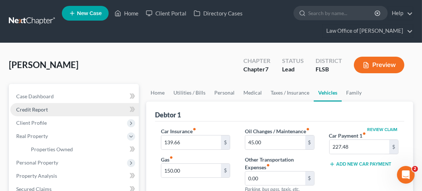
click at [42, 112] on span "Credit Report" at bounding box center [32, 110] width 32 height 6
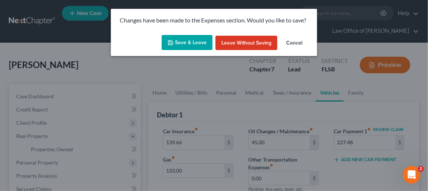
click at [188, 45] on button "Save & Leave" at bounding box center [187, 42] width 51 height 15
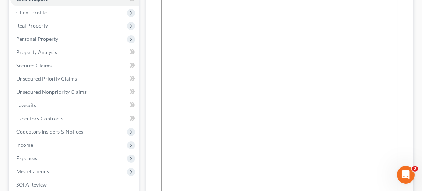
scroll to position [111, 0]
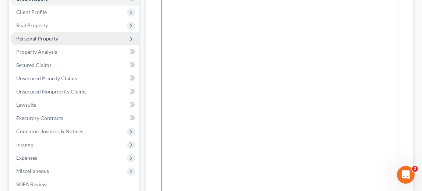
click at [32, 38] on span "Personal Property" at bounding box center [37, 38] width 42 height 6
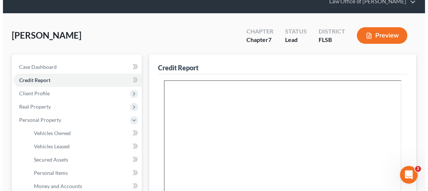
scroll to position [0, 0]
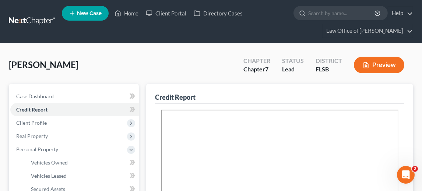
click at [376, 66] on button "Preview" at bounding box center [379, 65] width 50 height 17
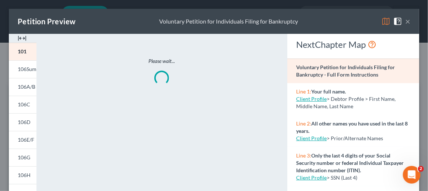
click at [23, 37] on img at bounding box center [22, 38] width 9 height 9
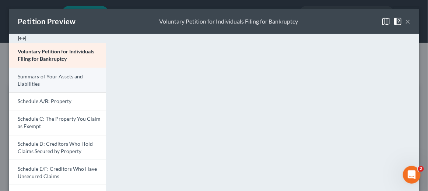
click at [36, 81] on span "Summary of Your Assets and Liabilities" at bounding box center [50, 80] width 65 height 14
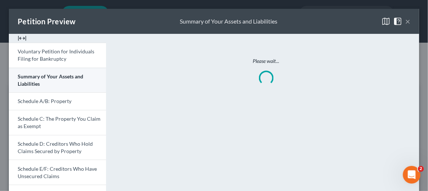
click at [36, 81] on span "Summary of Your Assets and Liabilities" at bounding box center [51, 80] width 66 height 14
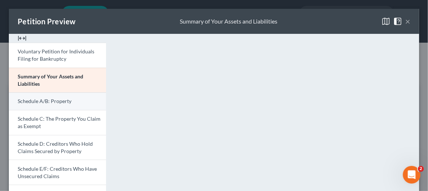
click at [57, 101] on span "Schedule A/B: Property" at bounding box center [45, 101] width 54 height 6
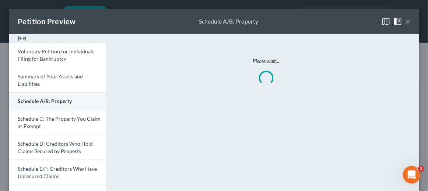
click at [57, 101] on span "Schedule A/B: Property" at bounding box center [45, 101] width 54 height 6
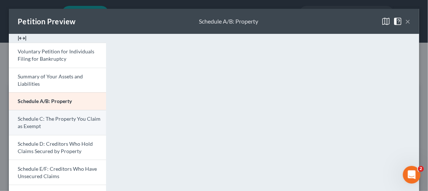
click at [52, 122] on span "Schedule C: The Property You Claim as Exempt" at bounding box center [59, 123] width 83 height 14
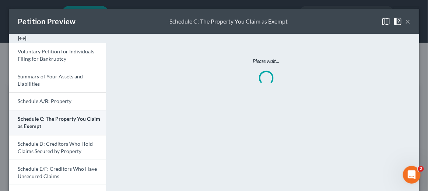
click at [52, 122] on span "Schedule C: The Property You Claim as Exempt" at bounding box center [59, 123] width 83 height 14
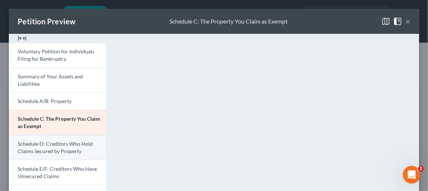
click at [39, 147] on link "Schedule D: Creditors Who Hold Claims Secured by Property" at bounding box center [57, 147] width 97 height 25
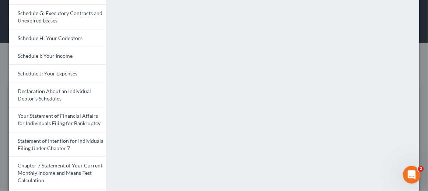
scroll to position [195, 0]
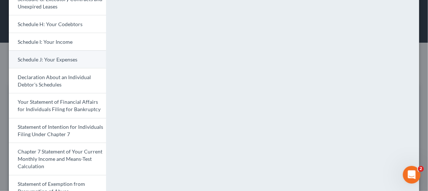
click at [52, 58] on span "Schedule J: Your Expenses" at bounding box center [48, 59] width 60 height 6
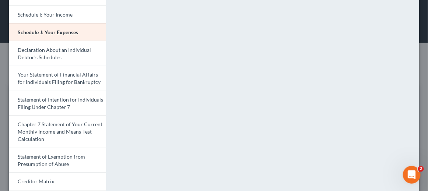
scroll to position [223, 0]
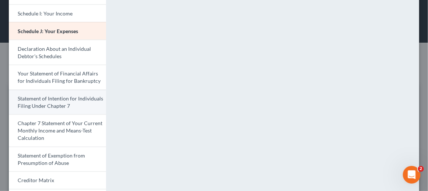
click at [57, 101] on link "Statement of Intention for Individuals Filing Under Chapter 7" at bounding box center [57, 102] width 97 height 25
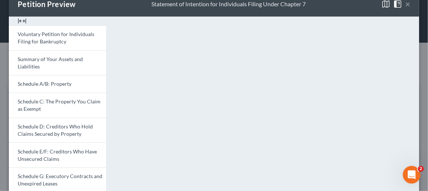
scroll to position [0, 0]
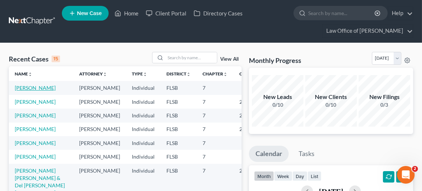
click at [25, 87] on link "[PERSON_NAME]" at bounding box center [35, 88] width 41 height 6
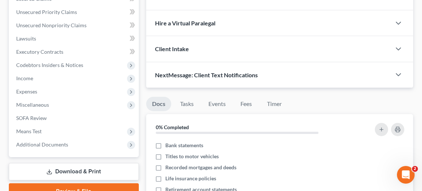
scroll to position [189, 0]
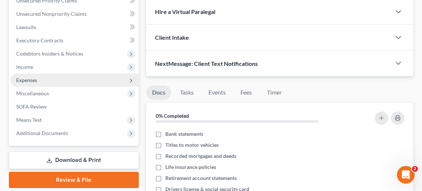
click at [24, 81] on span "Expenses" at bounding box center [26, 80] width 21 height 6
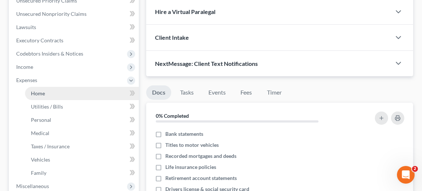
click at [46, 93] on link "Home" at bounding box center [82, 93] width 114 height 13
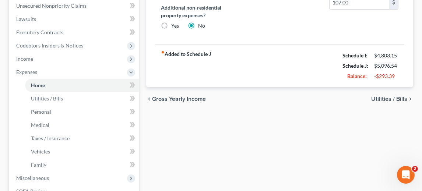
scroll to position [200, 0]
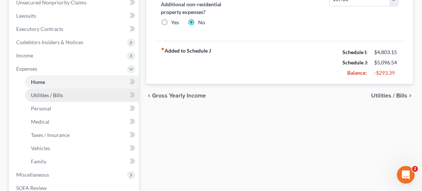
click at [52, 93] on span "Utilities / Bills" at bounding box center [47, 95] width 32 height 6
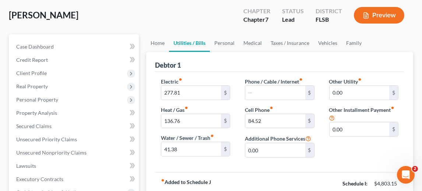
scroll to position [51, 0]
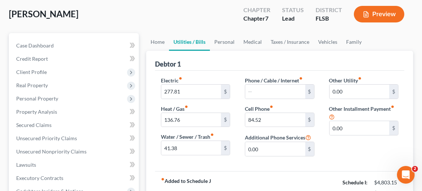
drag, startPoint x: 114, startPoint y: 104, endPoint x: 316, endPoint y: 65, distance: 206.1
click at [126, 100] on span "Personal Property" at bounding box center [74, 98] width 129 height 13
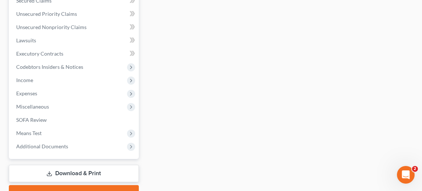
scroll to position [323, 0]
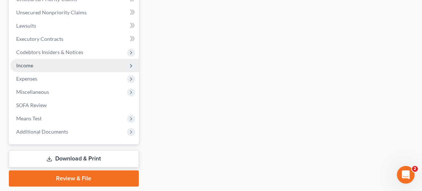
drag, startPoint x: 80, startPoint y: 89, endPoint x: 116, endPoint y: 60, distance: 46.1
click at [81, 89] on span "Miscellaneous" at bounding box center [74, 92] width 129 height 13
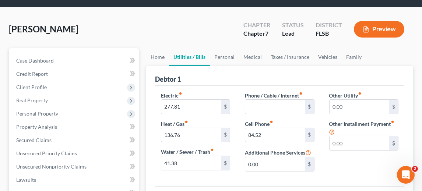
scroll to position [31, 0]
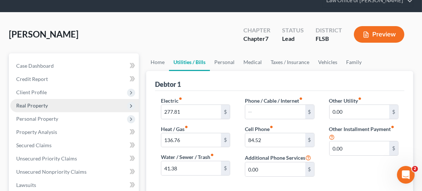
click at [35, 104] on span "Real Property" at bounding box center [32, 105] width 32 height 6
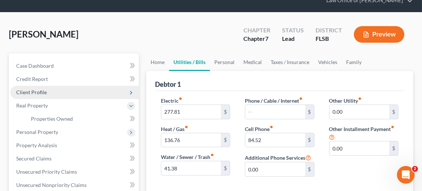
click at [35, 91] on span "Client Profile" at bounding box center [31, 92] width 31 height 6
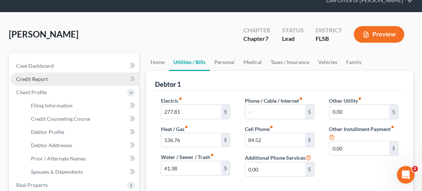
click at [42, 78] on span "Credit Report" at bounding box center [32, 79] width 32 height 6
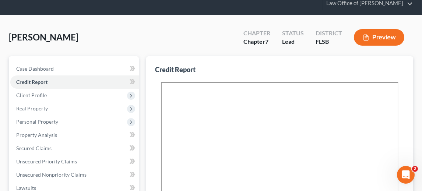
scroll to position [1, 0]
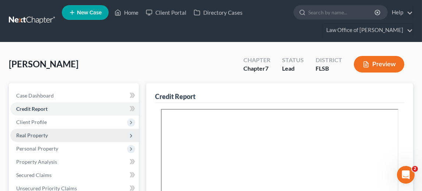
click at [22, 136] on span "Real Property" at bounding box center [32, 135] width 32 height 6
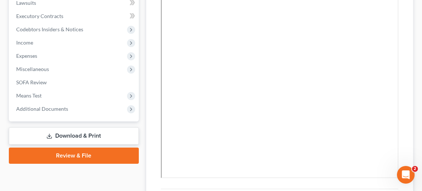
scroll to position [227, 0]
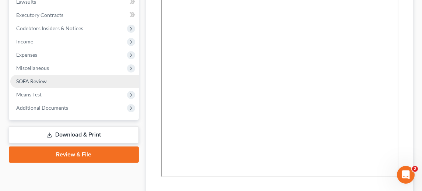
click at [47, 81] on link "SOFA Review" at bounding box center [74, 81] width 129 height 13
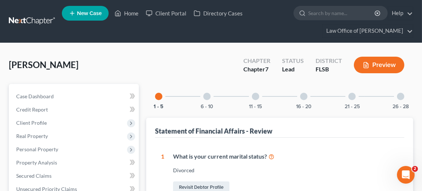
click at [209, 96] on div at bounding box center [206, 96] width 7 height 7
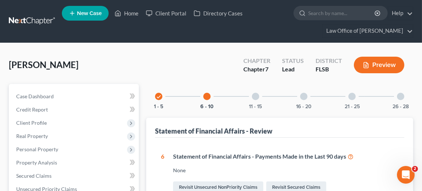
click at [210, 94] on div at bounding box center [206, 96] width 7 height 7
click at [256, 95] on div at bounding box center [255, 96] width 7 height 7
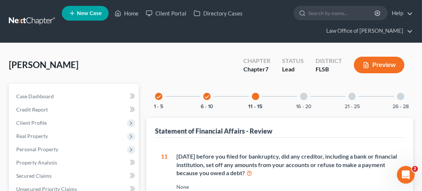
click at [303, 98] on div at bounding box center [303, 96] width 7 height 7
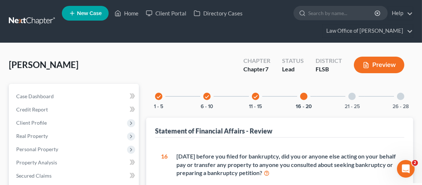
drag, startPoint x: 208, startPoint y: 98, endPoint x: 212, endPoint y: 93, distance: 6.6
click at [209, 98] on icon "check" at bounding box center [207, 96] width 5 height 5
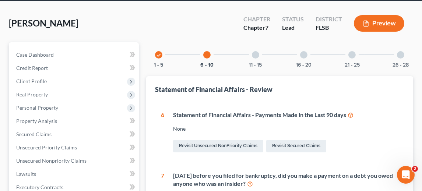
scroll to position [39, 0]
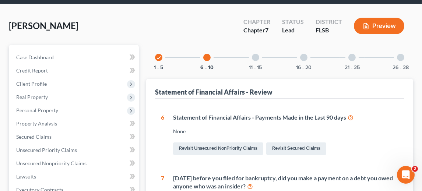
click at [158, 57] on icon "check" at bounding box center [158, 57] width 5 height 5
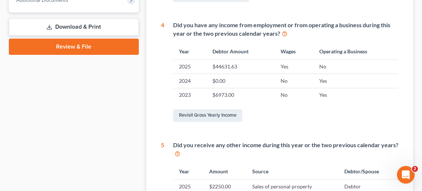
scroll to position [328, 0]
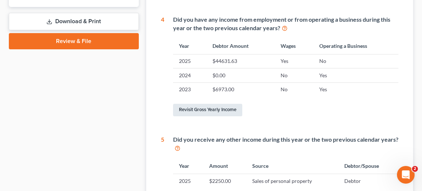
click at [193, 108] on link "Revisit Gross Yearly Income" at bounding box center [207, 110] width 69 height 13
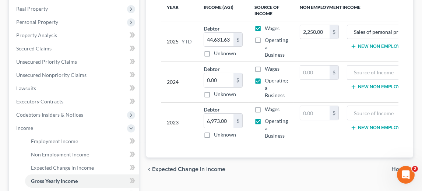
scroll to position [126, 0]
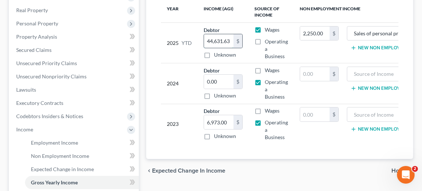
click at [230, 40] on input "44,631.63" at bounding box center [218, 41] width 29 height 14
drag, startPoint x: 195, startPoint y: 48, endPoint x: 210, endPoint y: 48, distance: 15.1
click at [198, 49] on tr "2025 YTD Debtor 45,868.86 $ Unknown Balance Undetermined 45,868.86 $ Unknown Wa…" at bounding box center [300, 42] width 278 height 41
click at [228, 38] on input "45,868.86" at bounding box center [218, 41] width 29 height 14
click at [230, 38] on input "45,868.86" at bounding box center [218, 41] width 29 height 14
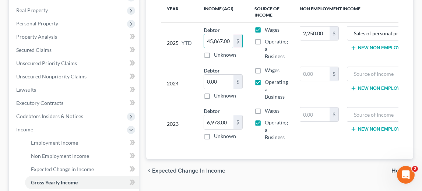
type input "45,867.00"
click at [189, 50] on div "2025 YTD" at bounding box center [179, 43] width 25 height 34
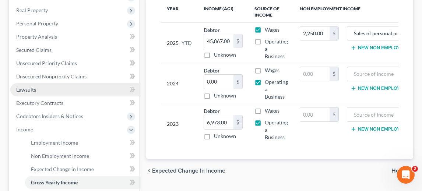
drag, startPoint x: 29, startPoint y: 90, endPoint x: 33, endPoint y: 86, distance: 5.2
click at [30, 90] on span "Lawsuits" at bounding box center [26, 90] width 20 height 6
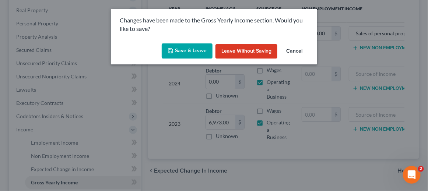
click at [176, 50] on button "Save & Leave" at bounding box center [187, 50] width 51 height 15
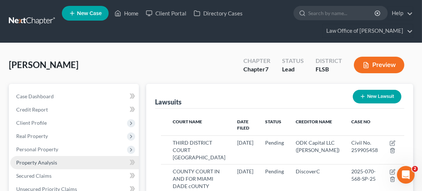
click at [29, 160] on span "Property Analysis" at bounding box center [36, 163] width 41 height 6
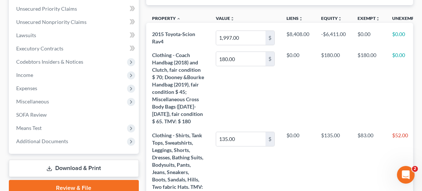
scroll to position [186, 0]
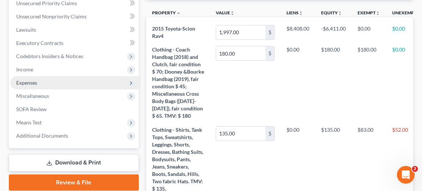
click at [40, 83] on span "Expenses" at bounding box center [74, 82] width 129 height 13
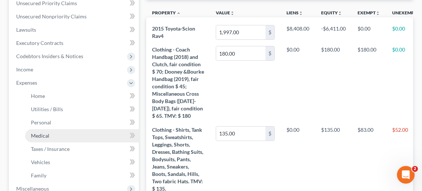
click at [40, 133] on span "Medical" at bounding box center [40, 136] width 18 height 6
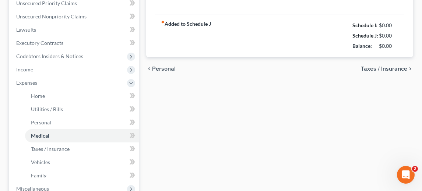
type input "35.00"
type input "0.00"
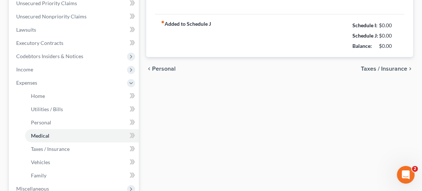
type input "0.00"
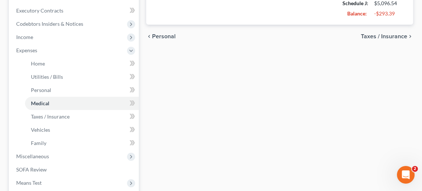
scroll to position [246, 0]
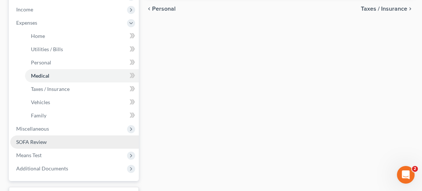
click at [46, 140] on span "SOFA Review" at bounding box center [31, 142] width 31 height 6
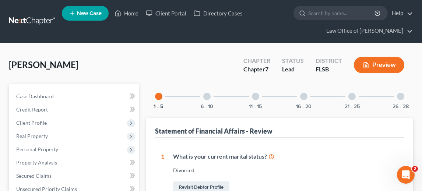
click at [376, 65] on button "Preview" at bounding box center [379, 65] width 50 height 17
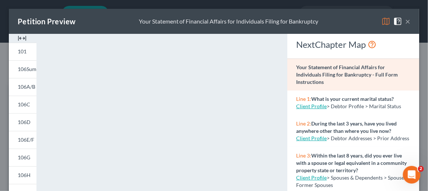
click at [22, 40] on img at bounding box center [22, 38] width 9 height 9
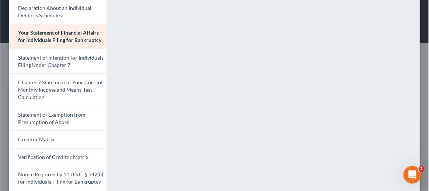
scroll to position [259, 0]
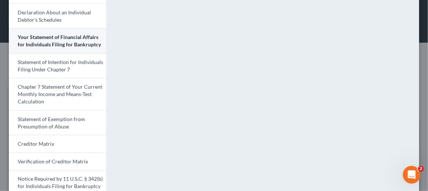
click at [59, 43] on span "Your Statement of Financial Affairs for Individuals Filing for Bankruptcy" at bounding box center [59, 41] width 83 height 14
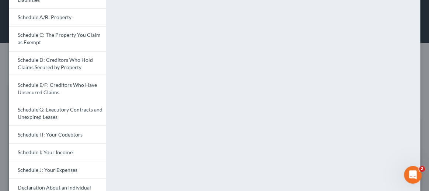
scroll to position [70, 0]
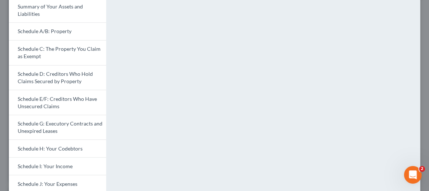
type input "35.00"
type input "0.00"
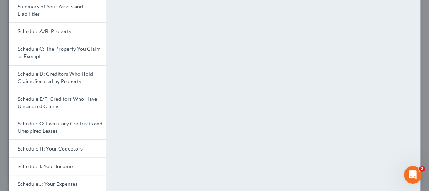
type input "0.00"
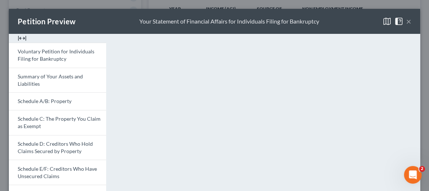
click at [24, 37] on img at bounding box center [22, 38] width 9 height 9
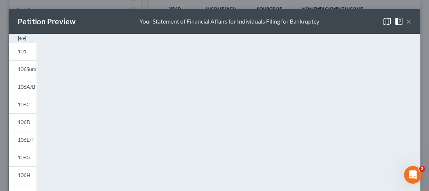
click at [23, 37] on img at bounding box center [22, 38] width 9 height 9
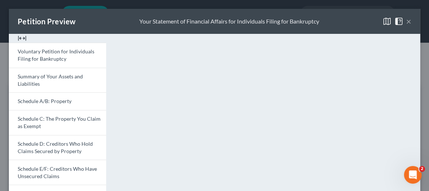
click at [406, 21] on button "×" at bounding box center [408, 21] width 5 height 9
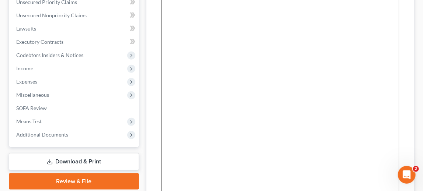
scroll to position [192, 0]
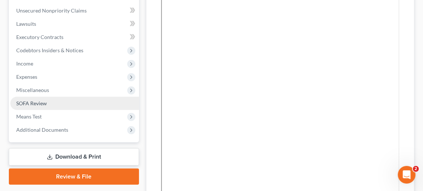
click at [32, 103] on span "SOFA Review" at bounding box center [31, 103] width 31 height 6
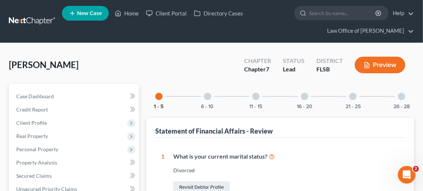
click at [208, 95] on div at bounding box center [207, 96] width 7 height 7
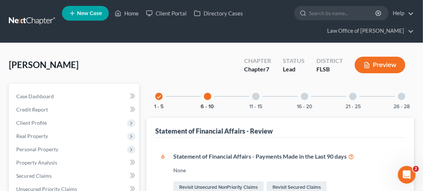
click at [160, 95] on icon "check" at bounding box center [158, 96] width 5 height 5
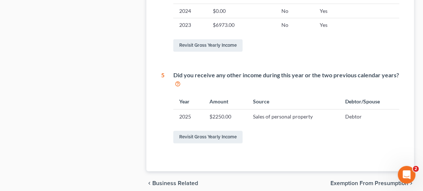
scroll to position [394, 0]
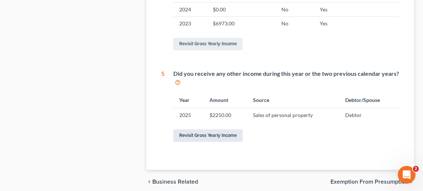
click at [209, 133] on link "Revisit Gross Yearly Income" at bounding box center [207, 136] width 69 height 13
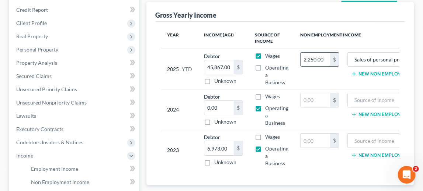
click at [316, 57] on input "2,250.00" at bounding box center [314, 60] width 29 height 14
click at [315, 59] on input "2,250.00" at bounding box center [314, 60] width 29 height 14
type input "2,300.00"
click at [331, 76] on td "2,300.00 $" at bounding box center [319, 69] width 51 height 41
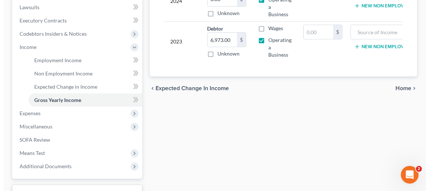
scroll to position [228, 0]
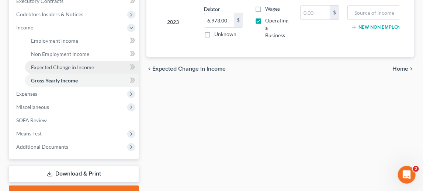
click at [52, 62] on link "Expected Change in Income" at bounding box center [82, 67] width 114 height 13
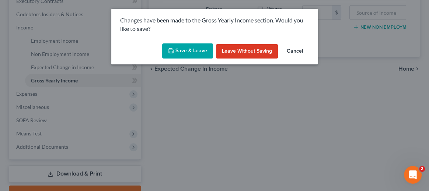
click at [188, 52] on button "Save & Leave" at bounding box center [187, 50] width 51 height 15
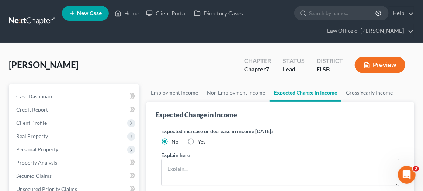
click at [383, 65] on button "Preview" at bounding box center [380, 65] width 50 height 17
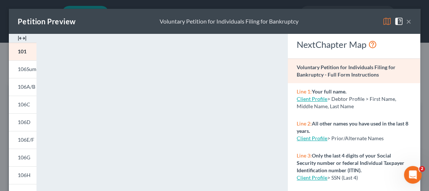
click at [22, 38] on img at bounding box center [22, 38] width 9 height 9
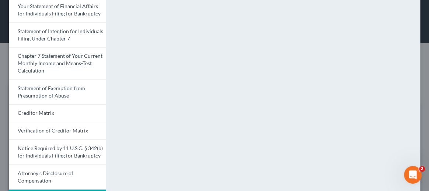
scroll to position [291, 0]
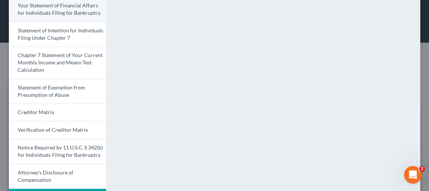
click at [54, 7] on link "Your Statement of Financial Affairs for Individuals Filing for Bankruptcy" at bounding box center [57, 9] width 97 height 25
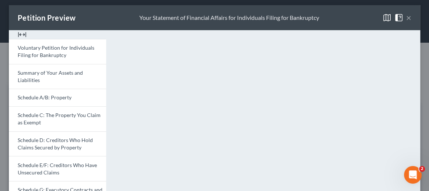
scroll to position [3, 0]
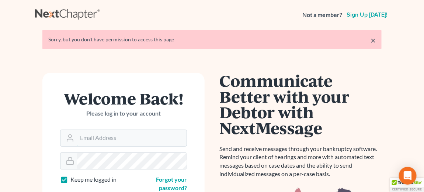
type input "[EMAIL_ADDRESS][DOMAIN_NAME]"
click at [373, 39] on link "×" at bounding box center [372, 40] width 5 height 9
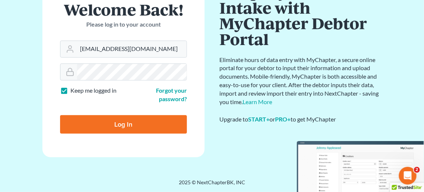
scroll to position [63, 0]
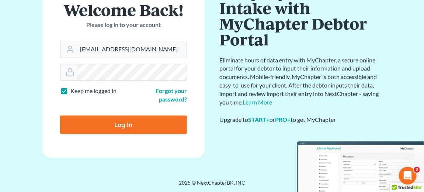
click at [136, 126] on input "Log In" at bounding box center [123, 124] width 127 height 18
type input "Thinking..."
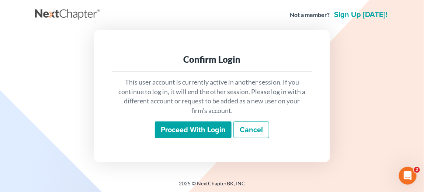
click at [206, 132] on input "Proceed with login" at bounding box center [193, 129] width 77 height 17
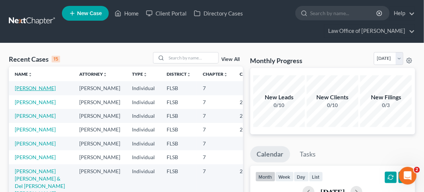
click at [38, 87] on link "[PERSON_NAME]" at bounding box center [35, 88] width 41 height 6
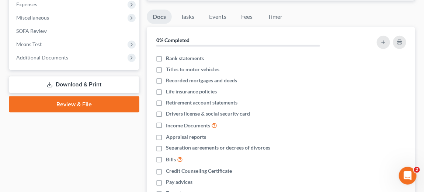
scroll to position [268, 0]
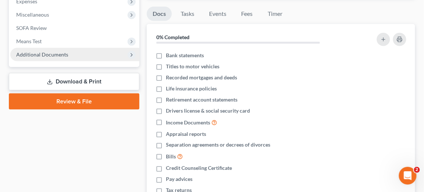
click at [39, 53] on span "Additional Documents" at bounding box center [42, 54] width 52 height 6
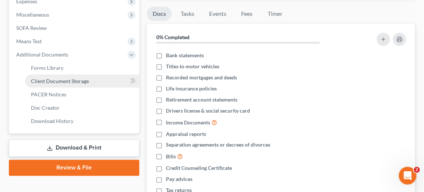
click at [71, 82] on span "Client Document Storage" at bounding box center [60, 81] width 58 height 6
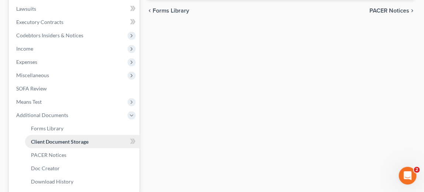
select select "9"
select select "38"
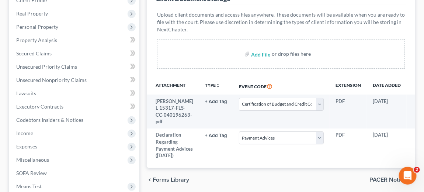
scroll to position [133, 0]
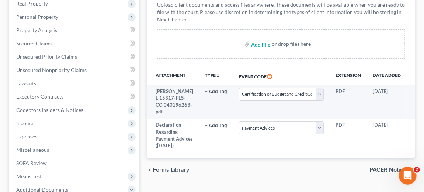
click at [260, 43] on input "file" at bounding box center [260, 43] width 18 height 13
type input "C:\fakepath\Amanda Kerr Income Statement.pdf"
select select "9"
select select "38"
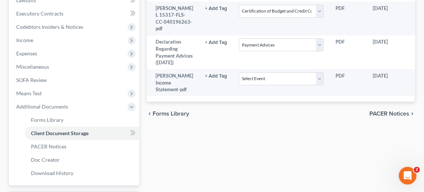
scroll to position [278, 0]
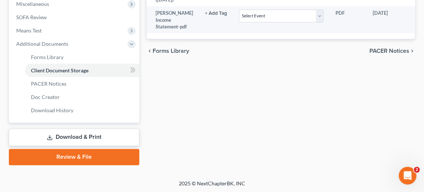
click at [71, 154] on link "Review & File" at bounding box center [74, 157] width 130 height 16
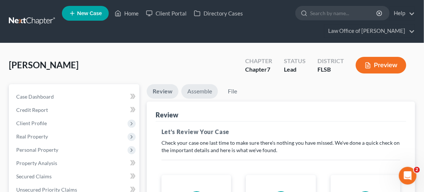
click at [205, 93] on link "Assemble" at bounding box center [199, 91] width 36 height 14
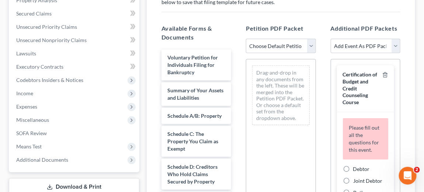
scroll to position [177, 0]
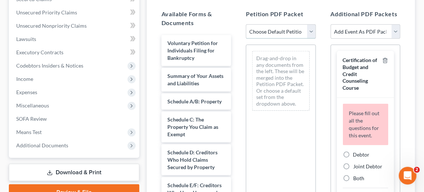
click at [312, 30] on select "Choose Default Petition PDF Packet Emergency Filing (Voluntary Petition and Cre…" at bounding box center [281, 31] width 70 height 15
select select "1"
click at [246, 24] on select "Choose Default Petition PDF Packet Emergency Filing (Voluntary Petition and Cre…" at bounding box center [281, 31] width 70 height 15
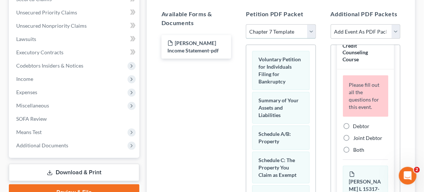
scroll to position [55, 0]
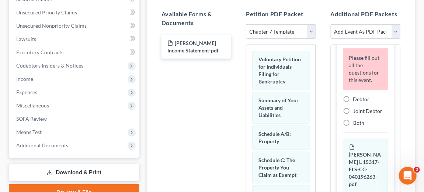
click at [353, 103] on label "Debtor" at bounding box center [361, 98] width 17 height 7
click at [356, 100] on input "Debtor" at bounding box center [358, 97] width 5 height 5
radio input "true"
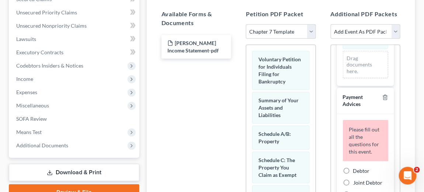
scroll to position [191, 0]
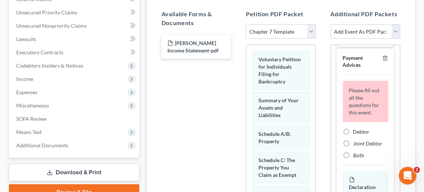
click at [353, 135] on label "Debtor" at bounding box center [361, 131] width 17 height 7
click at [356, 133] on input "Debtor" at bounding box center [358, 130] width 5 height 5
radio input "true"
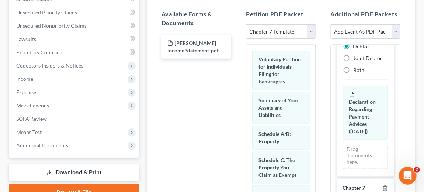
scroll to position [243, 0]
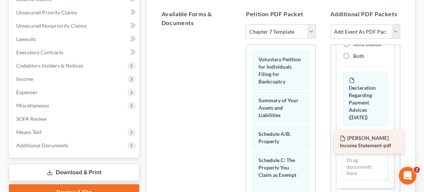
drag, startPoint x: 190, startPoint y: 44, endPoint x: 363, endPoint y: 140, distance: 197.7
click at [237, 33] on div "Amanda Kerr Income Statement-pdf Amanda Kerr Income Statement-pdf" at bounding box center [196, 33] width 81 height 0
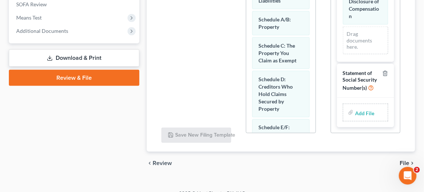
scroll to position [290, 0]
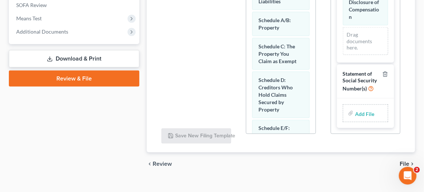
click at [363, 118] on input "file" at bounding box center [364, 113] width 18 height 13
type input "C:\fakepath\Amanda Kerr Social Security Statement.pdf"
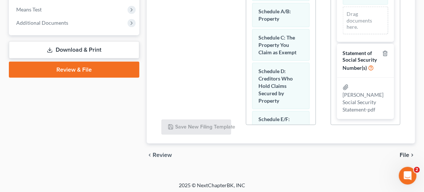
scroll to position [649, 0]
click at [405, 152] on span "File" at bounding box center [405, 155] width 10 height 6
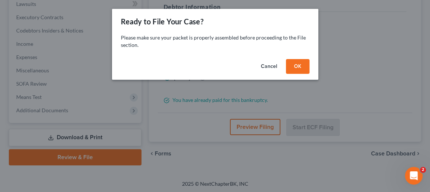
click at [302, 67] on button "OK" at bounding box center [298, 66] width 24 height 15
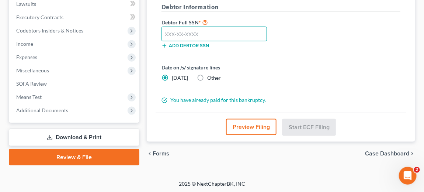
click at [178, 39] on input "text" at bounding box center [213, 34] width 105 height 15
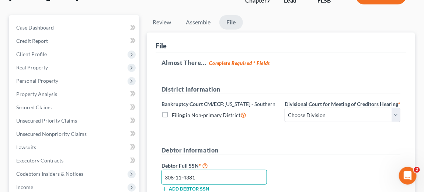
scroll to position [63, 0]
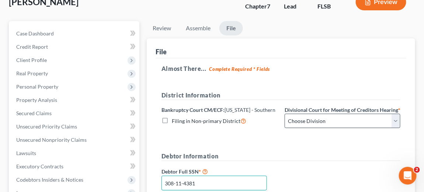
type input "308-11-4381"
click at [398, 126] on select "Choose Division Fort Lauderdale Miami West Palm Beach" at bounding box center [343, 121] width 116 height 15
select select "1"
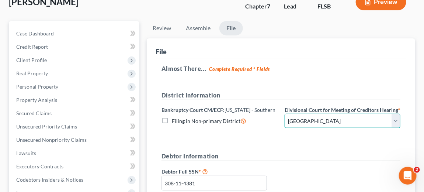
click at [285, 120] on select "Choose Division Fort Lauderdale Miami West Palm Beach" at bounding box center [343, 121] width 116 height 15
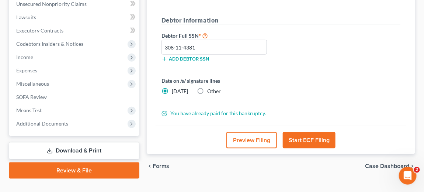
scroll to position [219, 0]
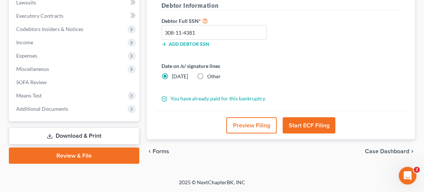
click at [311, 127] on button "Start ECF Filing" at bounding box center [309, 125] width 53 height 16
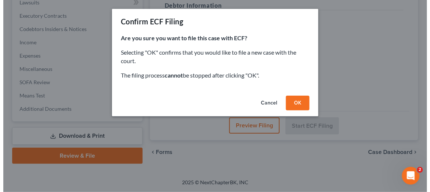
scroll to position [212, 0]
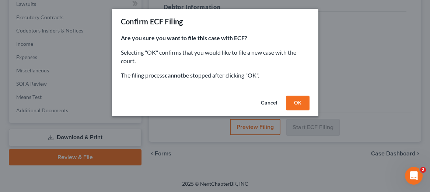
click at [299, 104] on button "OK" at bounding box center [298, 102] width 24 height 15
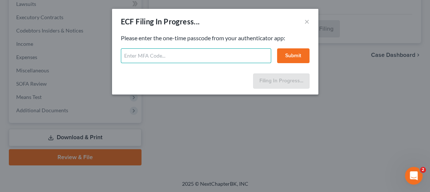
click at [139, 55] on input "text" at bounding box center [196, 55] width 150 height 15
type input "pawu-cn11-5pyo-71zi"
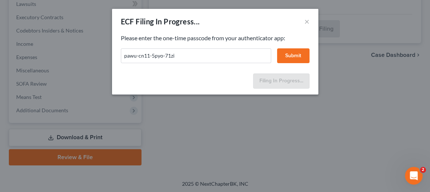
click at [300, 56] on button "Submit" at bounding box center [293, 55] width 32 height 15
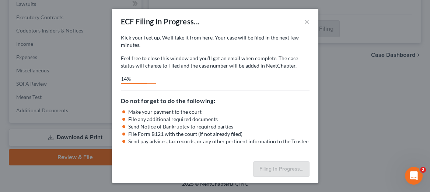
select select "1"
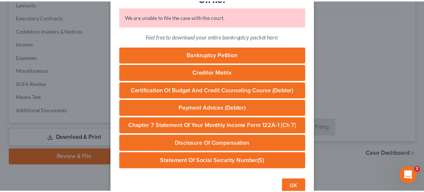
scroll to position [58, 0]
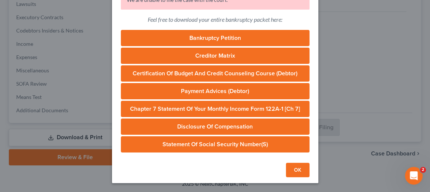
click at [295, 171] on button "OK" at bounding box center [298, 170] width 24 height 15
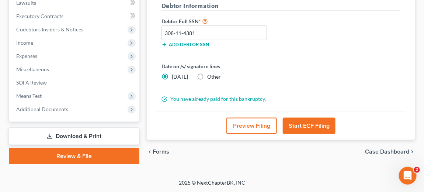
scroll to position [219, 0]
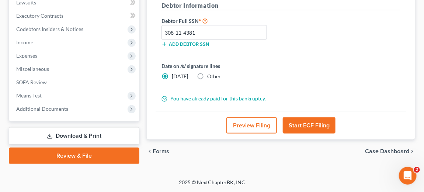
click at [306, 125] on button "Start ECF Filing" at bounding box center [309, 125] width 53 height 16
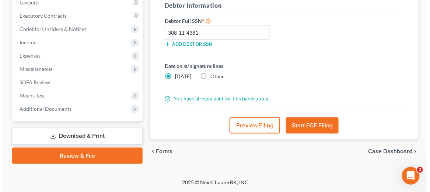
scroll to position [212, 0]
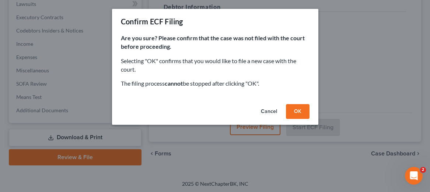
click at [300, 112] on button "OK" at bounding box center [298, 111] width 24 height 15
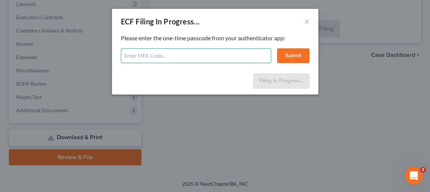
click at [125, 54] on input "text" at bounding box center [196, 55] width 150 height 15
type input "vw1f-o8rj-v2xq-yo4t"
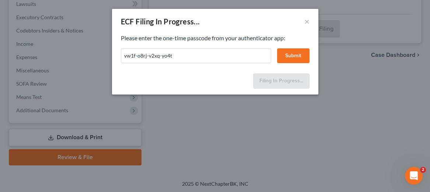
click at [299, 57] on button "Submit" at bounding box center [293, 55] width 32 height 15
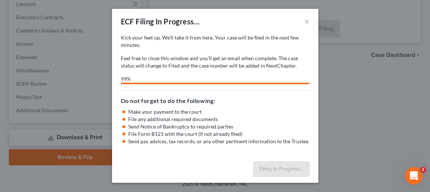
select select "1"
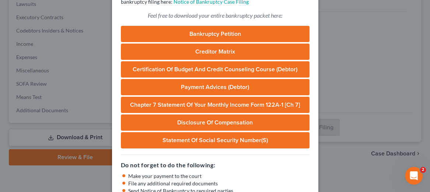
scroll to position [54, 0]
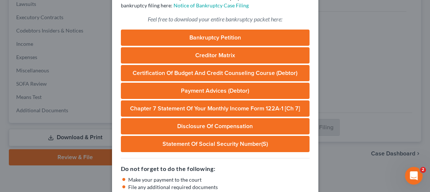
click at [199, 39] on link "Bankruptcy Petition" at bounding box center [215, 37] width 189 height 16
